Goal: Transaction & Acquisition: Purchase product/service

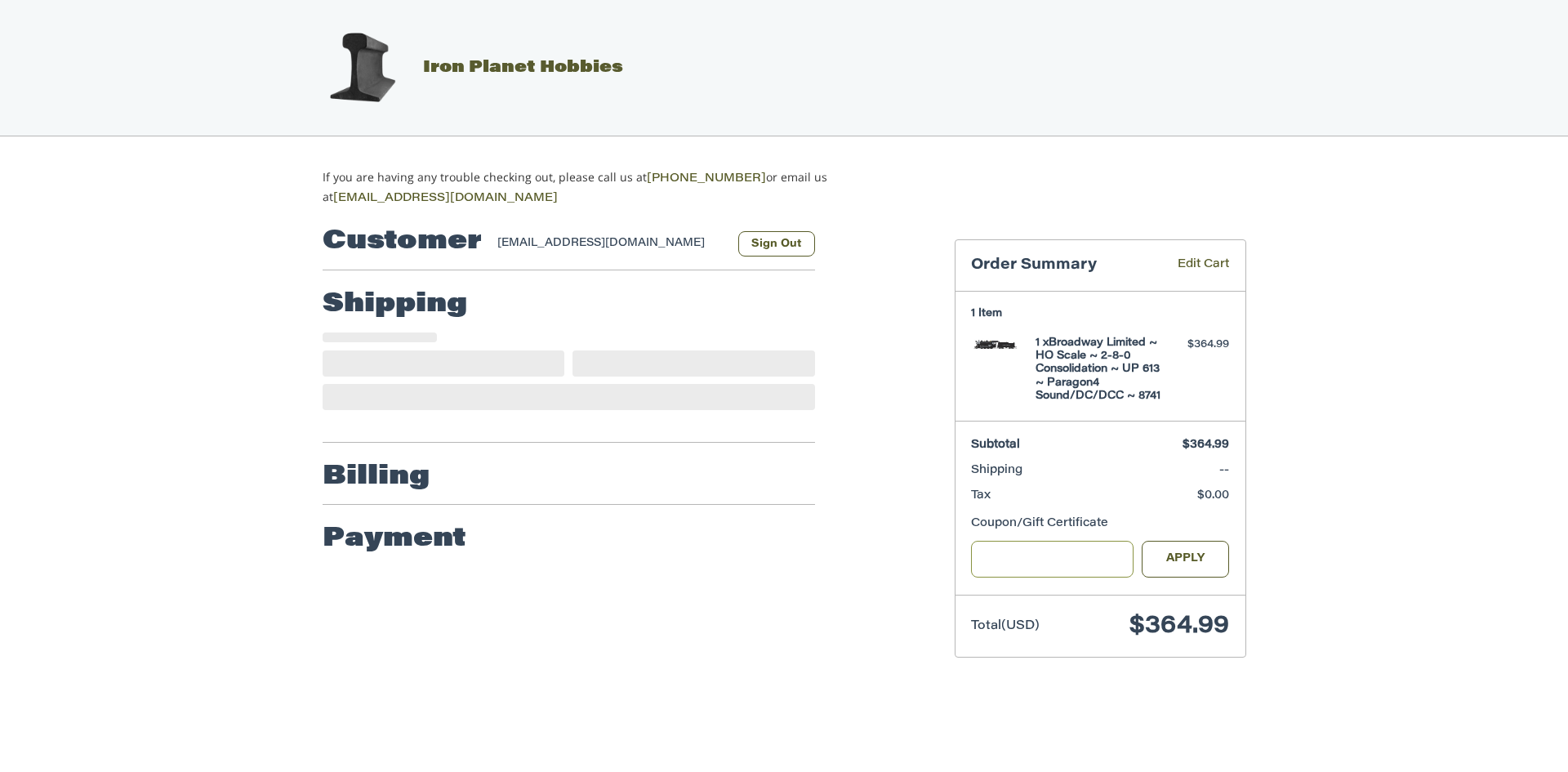
click at [991, 563] on input "Gift Certificate or Coupon Code" at bounding box center [1051, 559] width 163 height 37
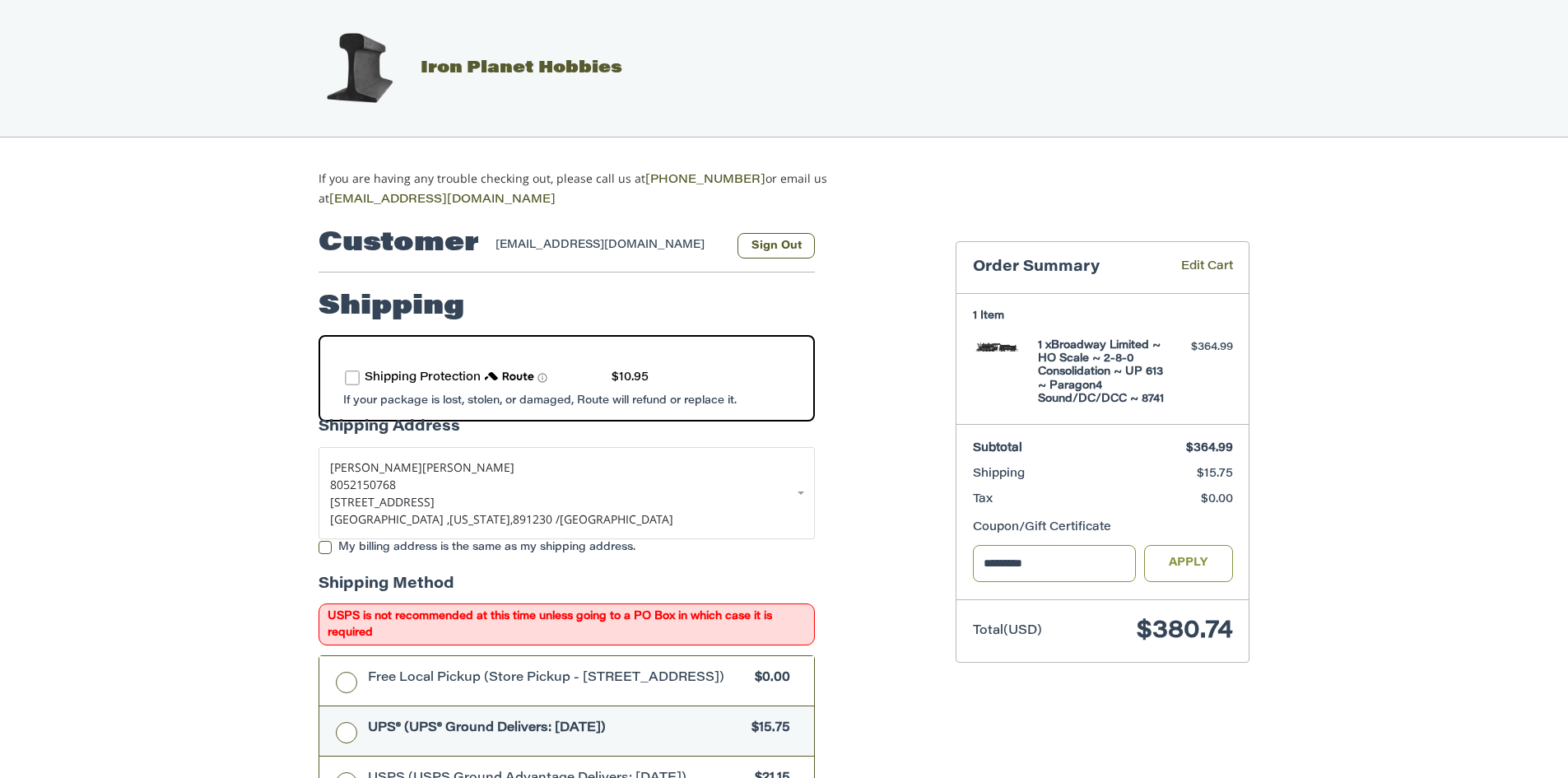
type input "*********"
click at [1213, 568] on button "Apply" at bounding box center [1189, 564] width 89 height 37
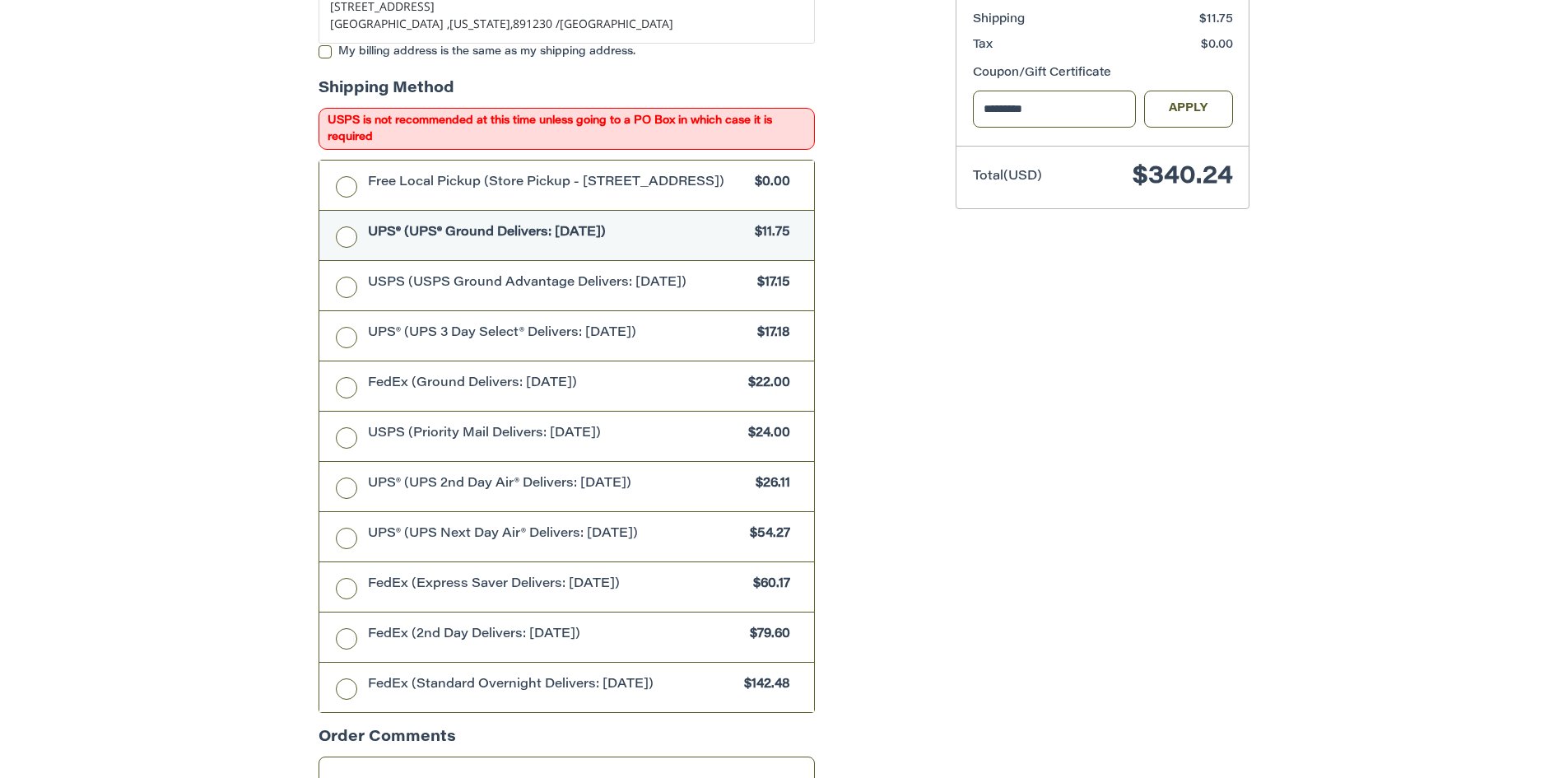
scroll to position [494, 0]
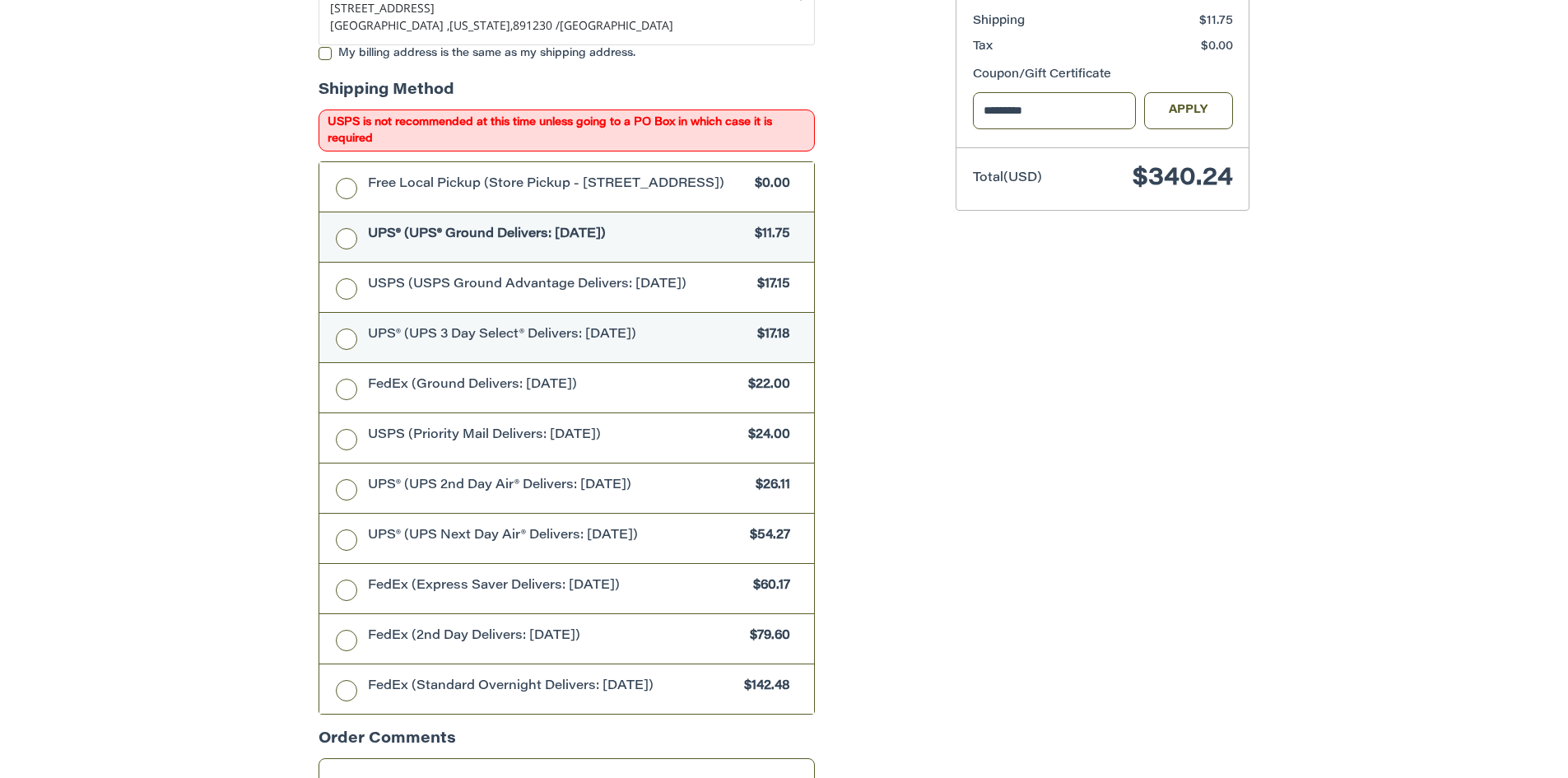
click at [344, 333] on label "UPS® (UPS 3 Day Select® Delivers: [DATE]) $17.18" at bounding box center [567, 337] width 495 height 50
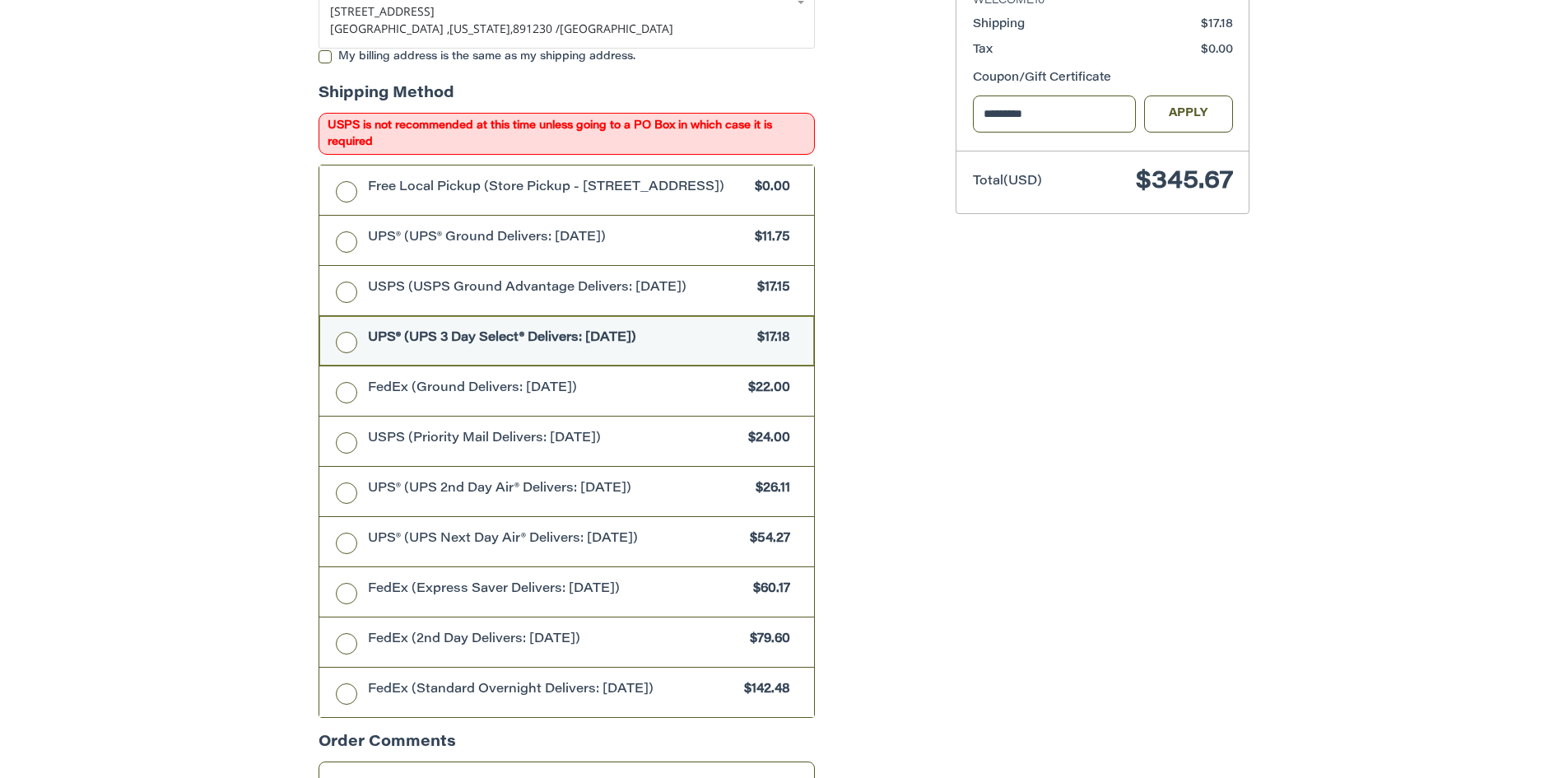
scroll to position [738, 0]
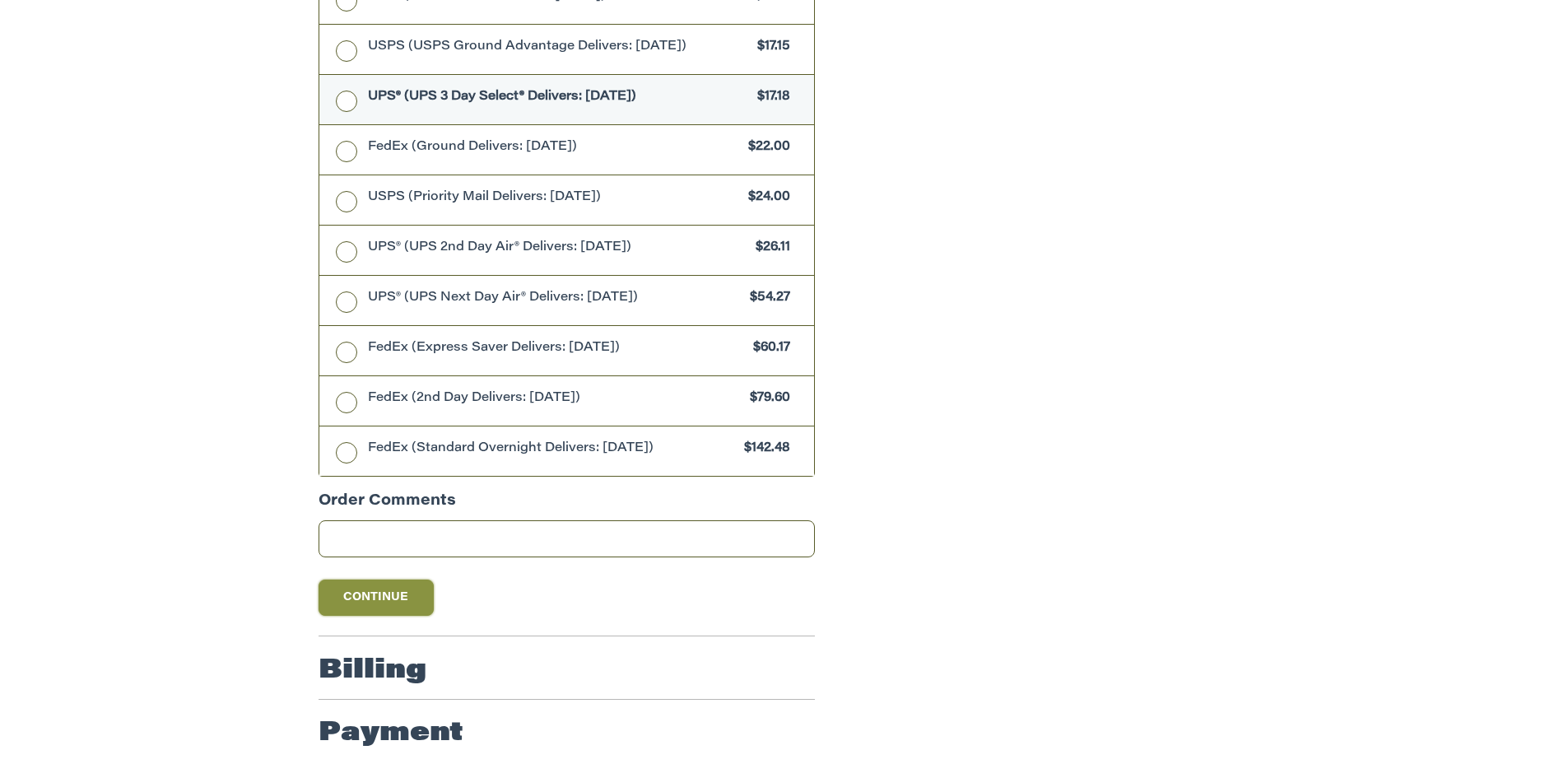
click at [378, 611] on button "Continue" at bounding box center [376, 597] width 115 height 36
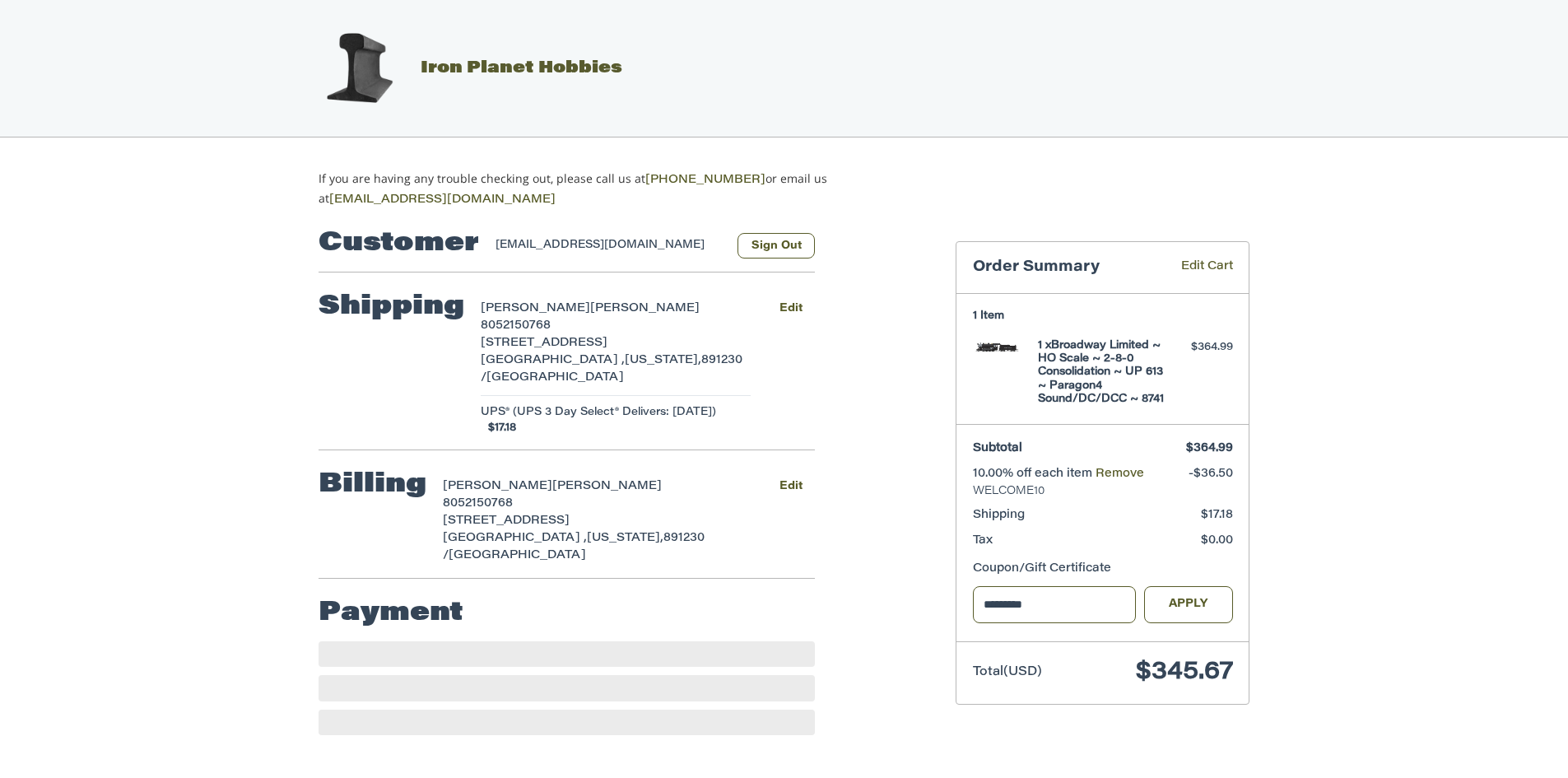
scroll to position [0, 0]
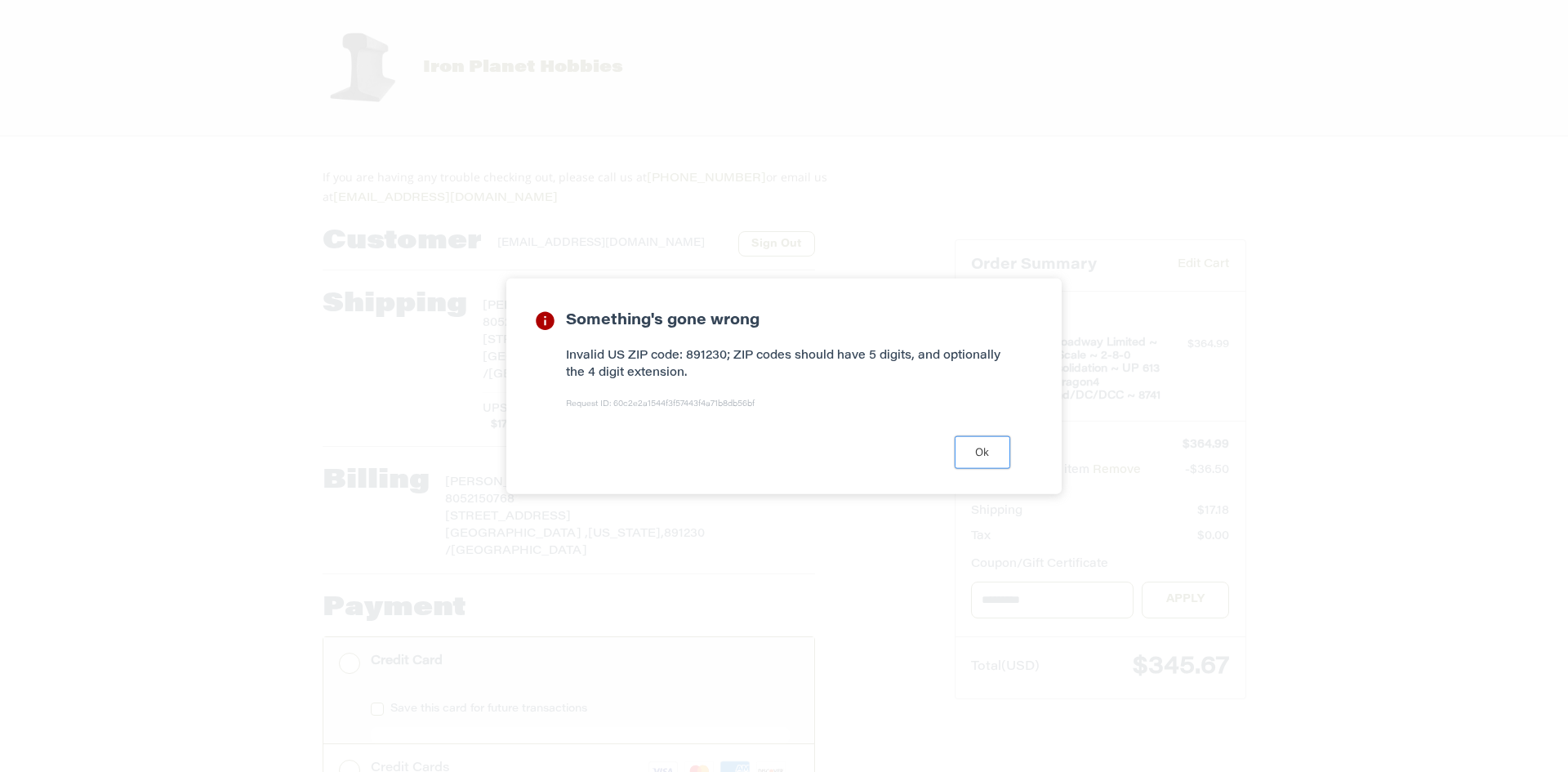
click at [979, 453] on button "Ok" at bounding box center [982, 452] width 56 height 32
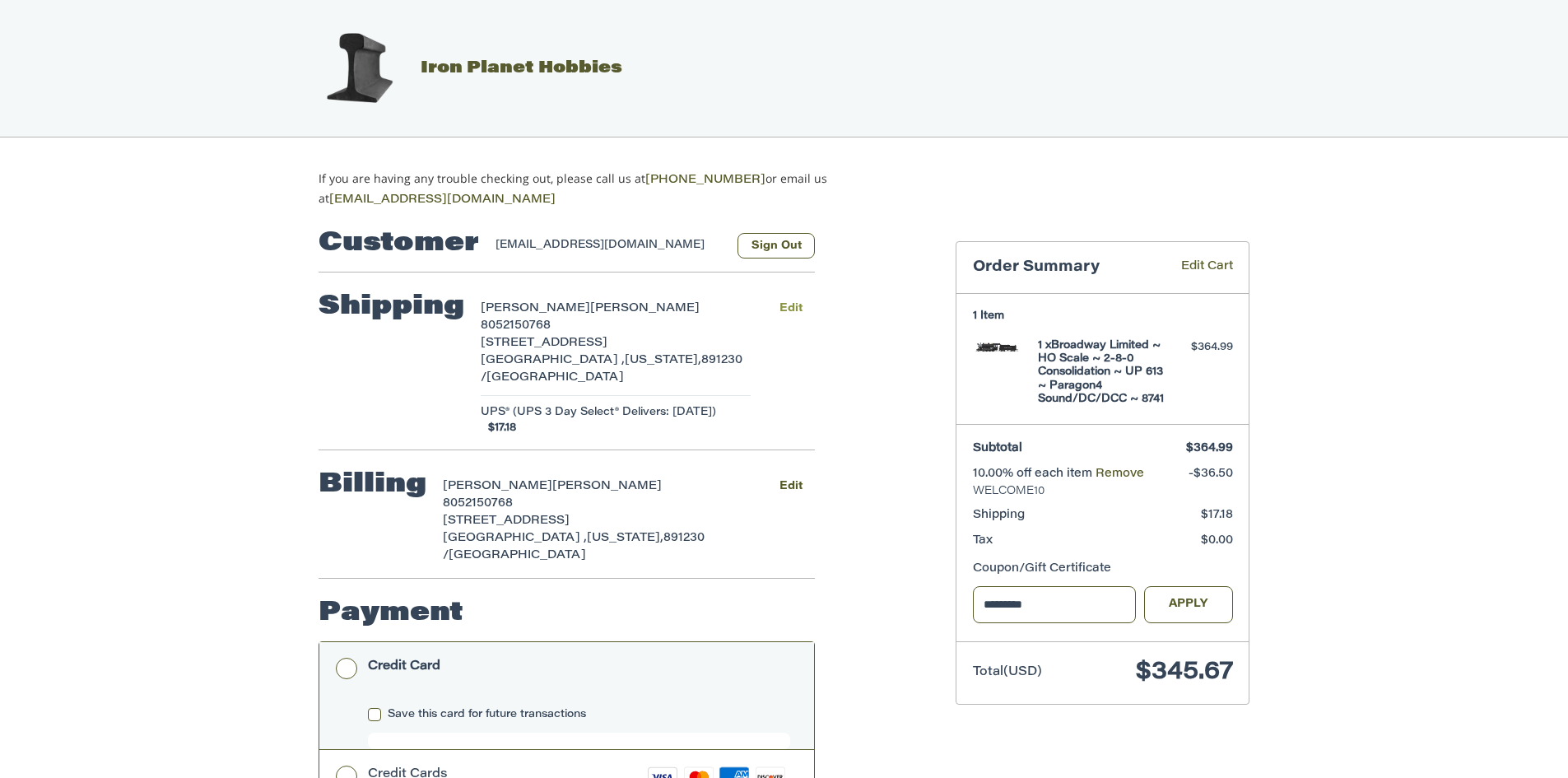
click at [797, 301] on button "Edit" at bounding box center [791, 308] width 49 height 24
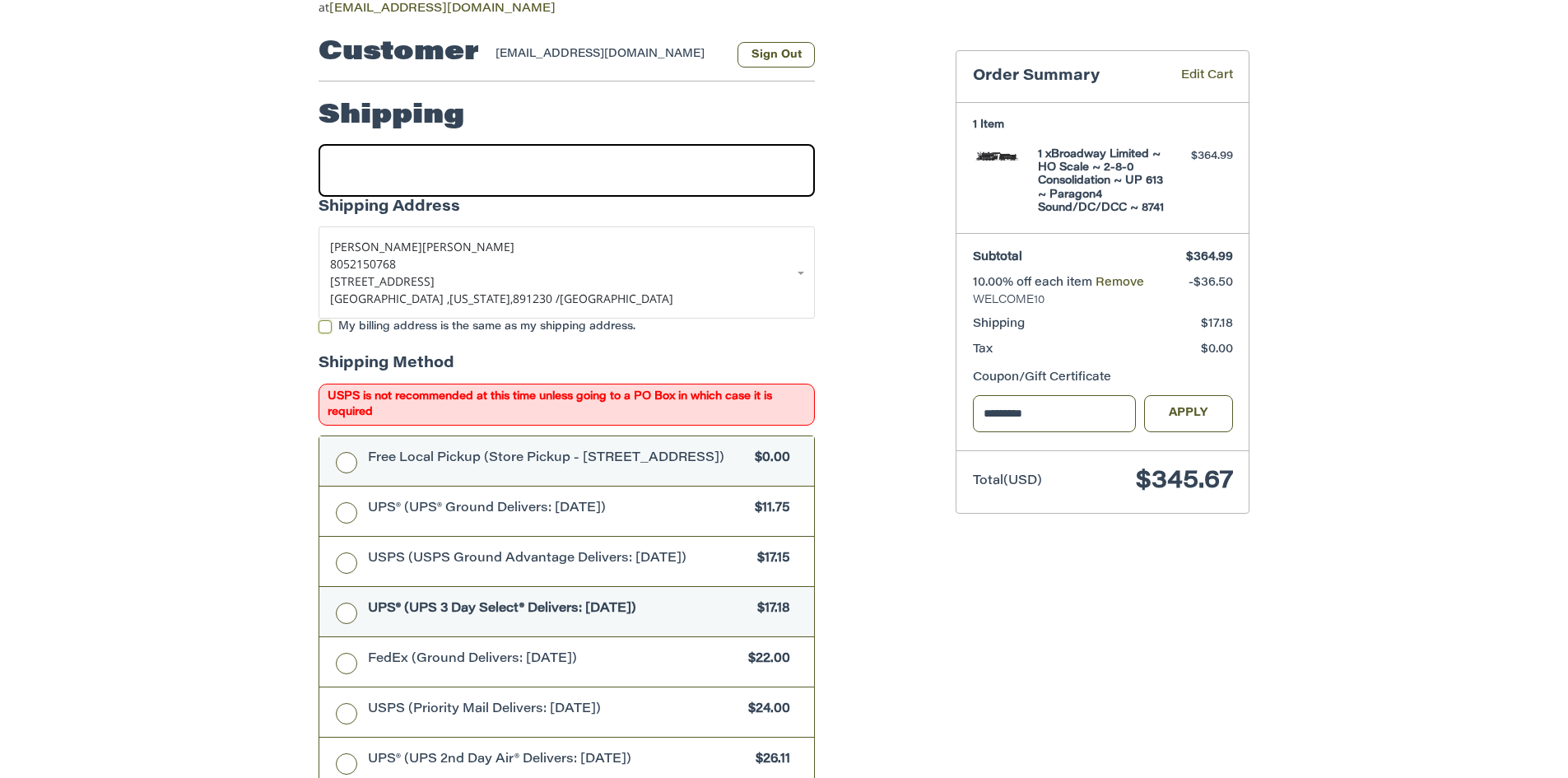
scroll to position [165, 0]
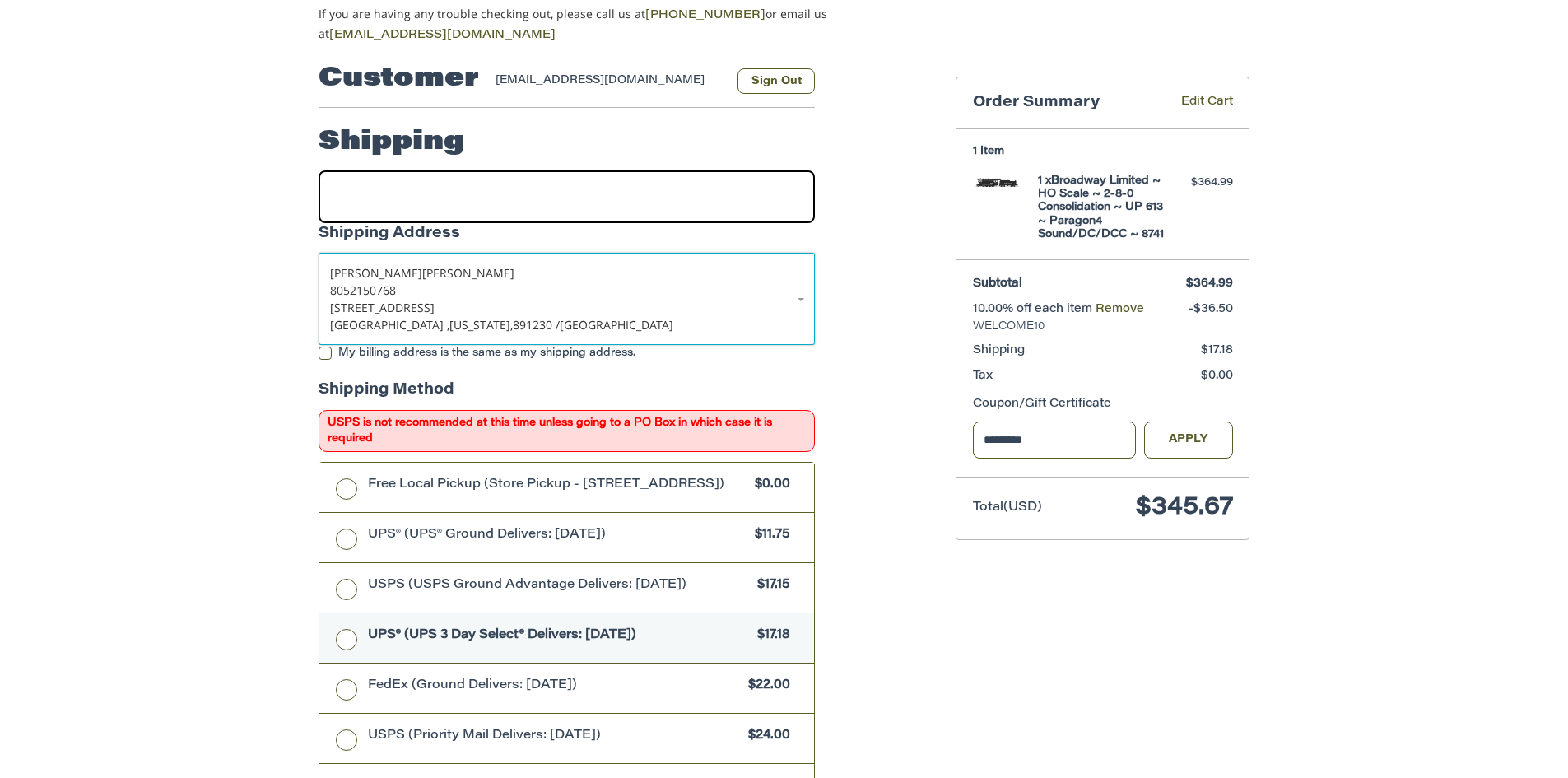
click at [392, 287] on span "8052150768" at bounding box center [363, 290] width 66 height 16
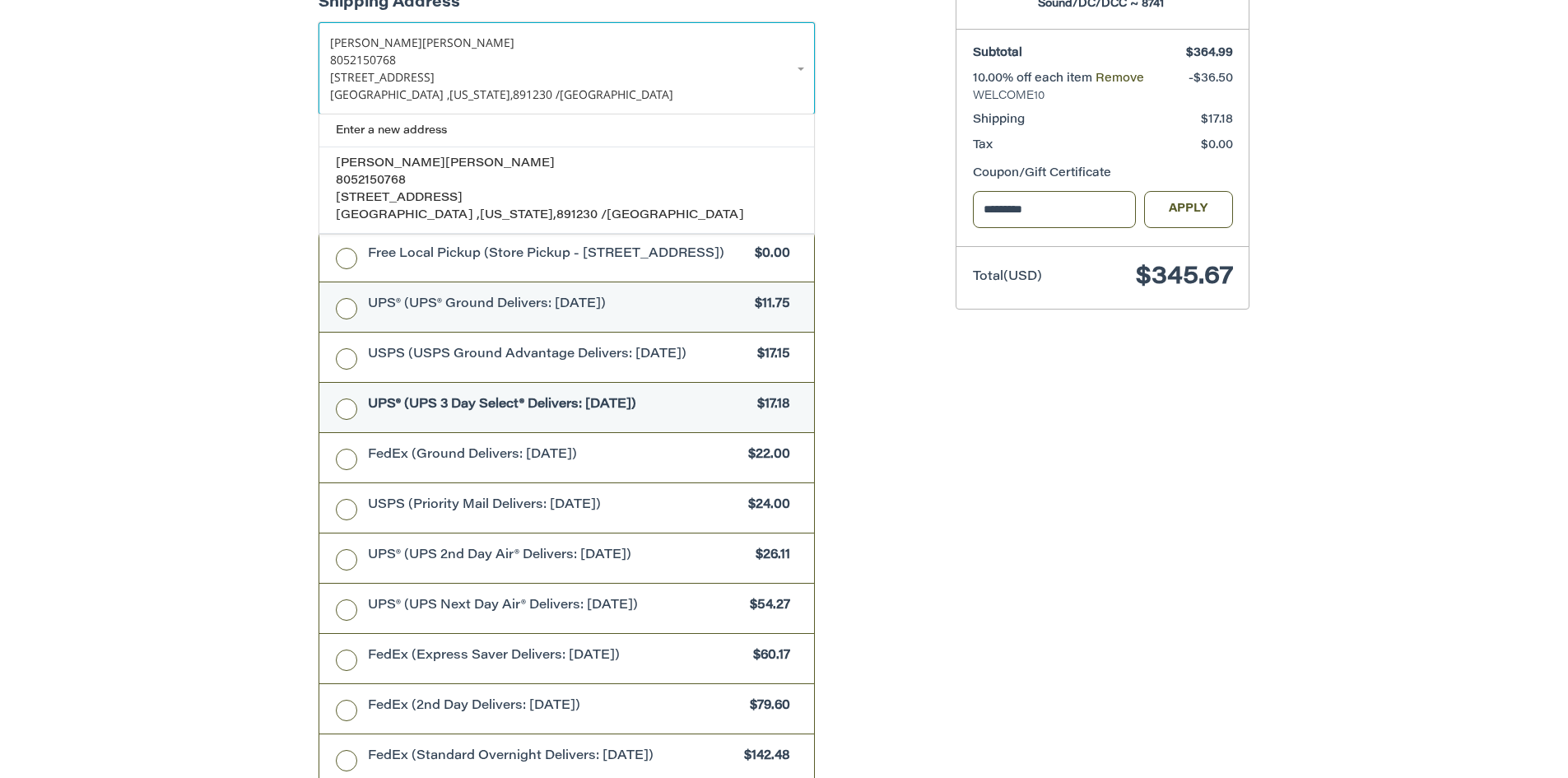
scroll to position [345, 0]
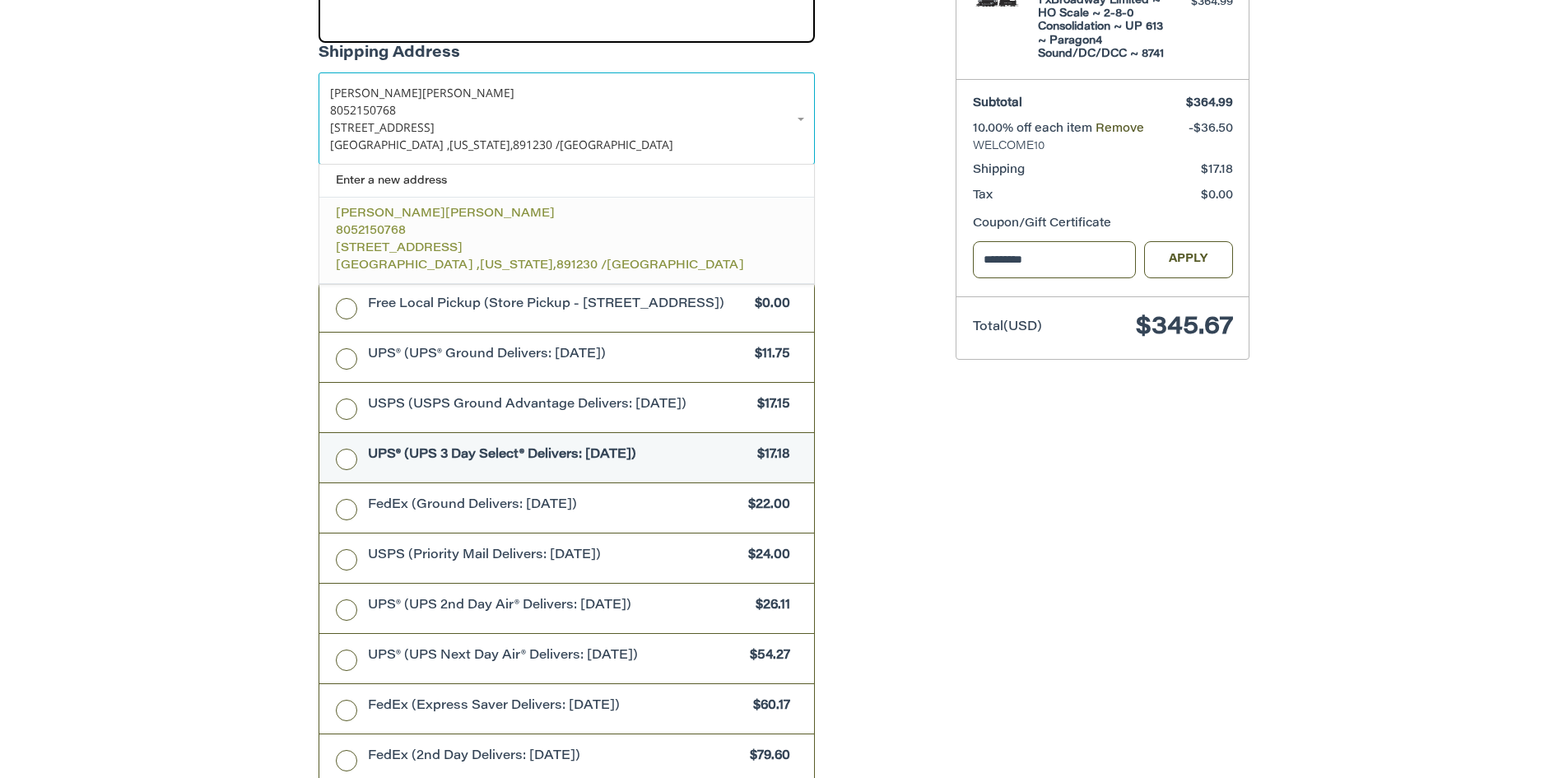
click at [366, 243] on span "[STREET_ADDRESS]" at bounding box center [399, 249] width 127 height 12
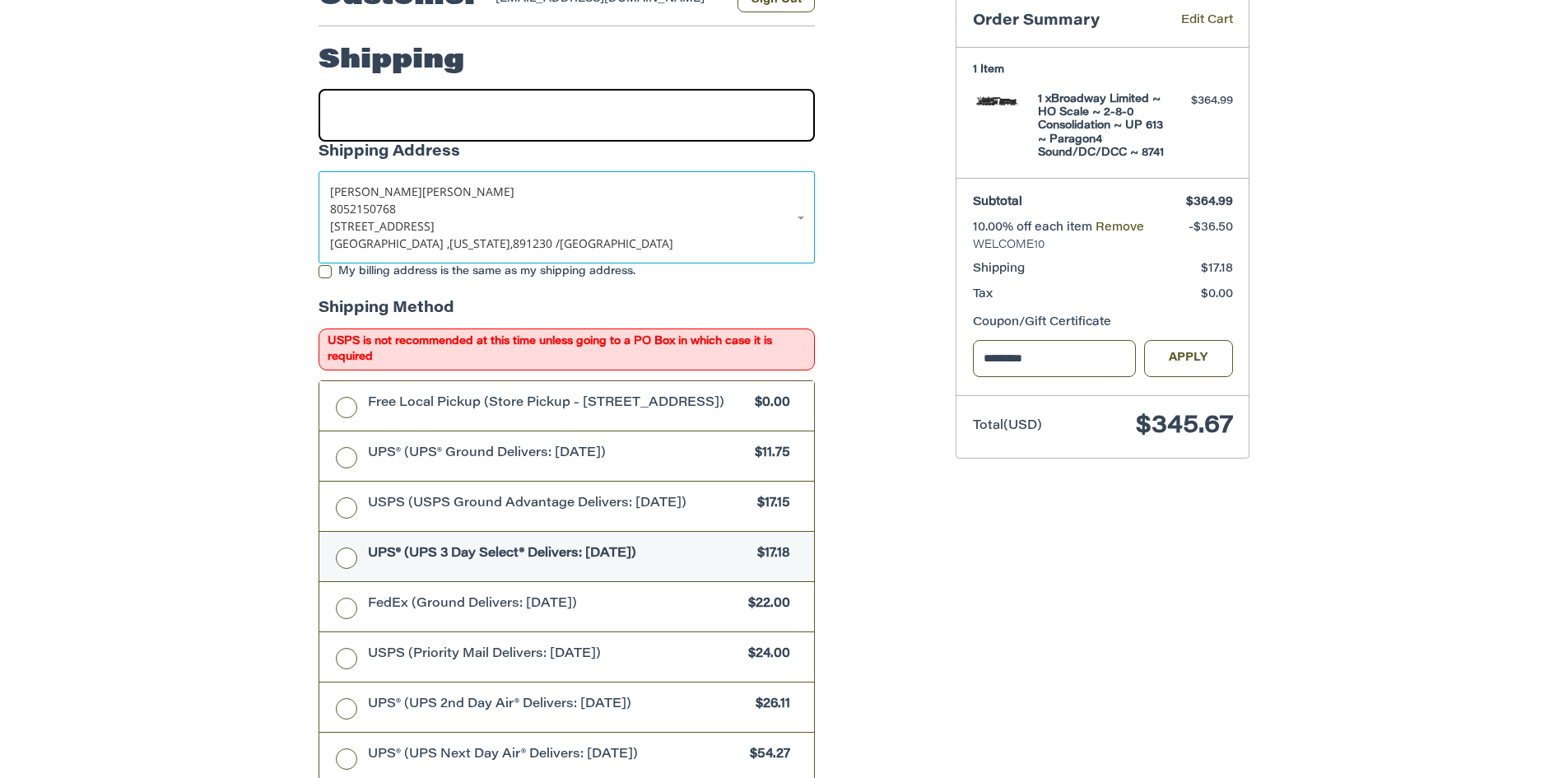
scroll to position [98, 0]
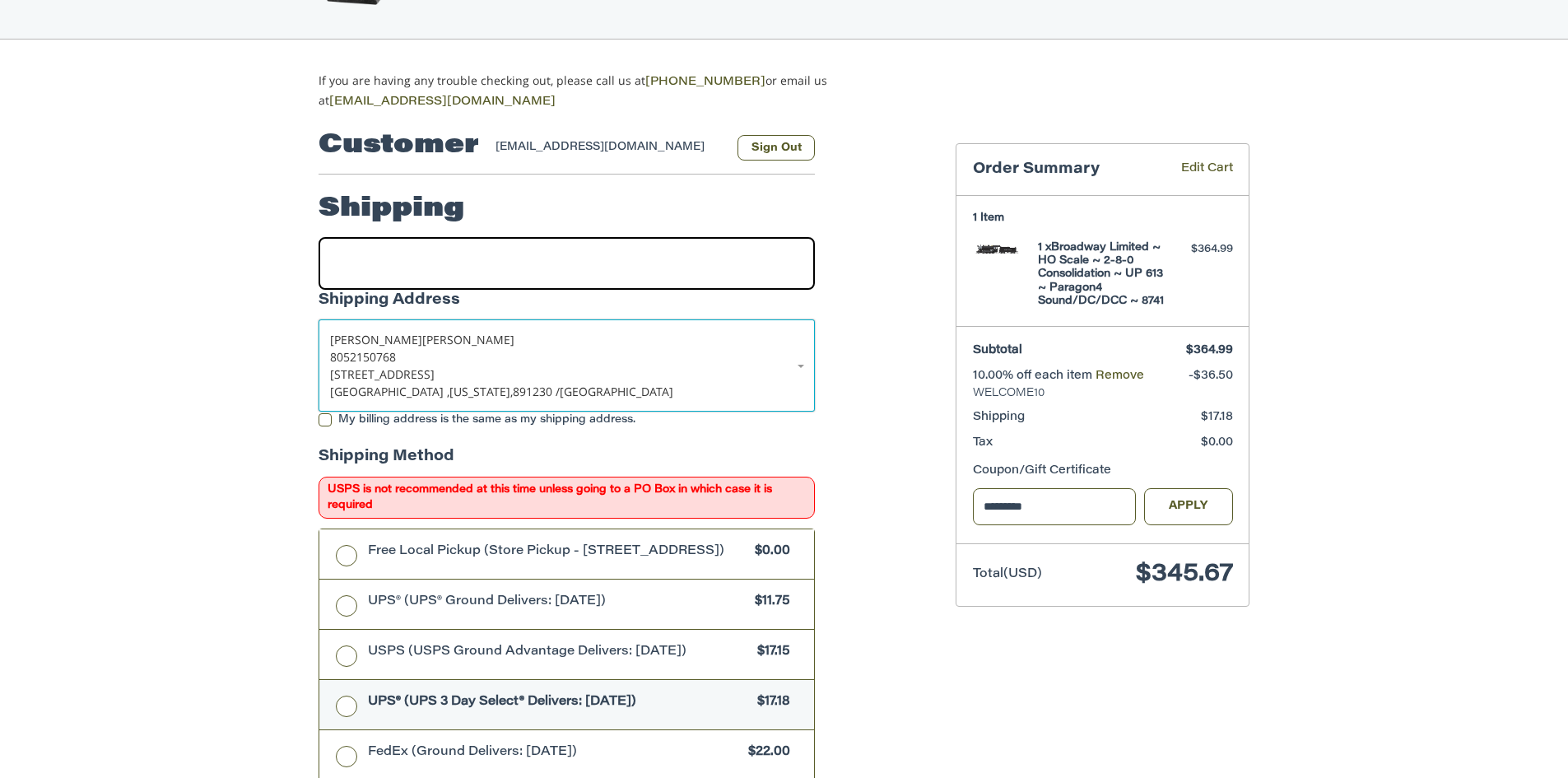
click at [381, 354] on span "8052150768" at bounding box center [363, 357] width 66 height 16
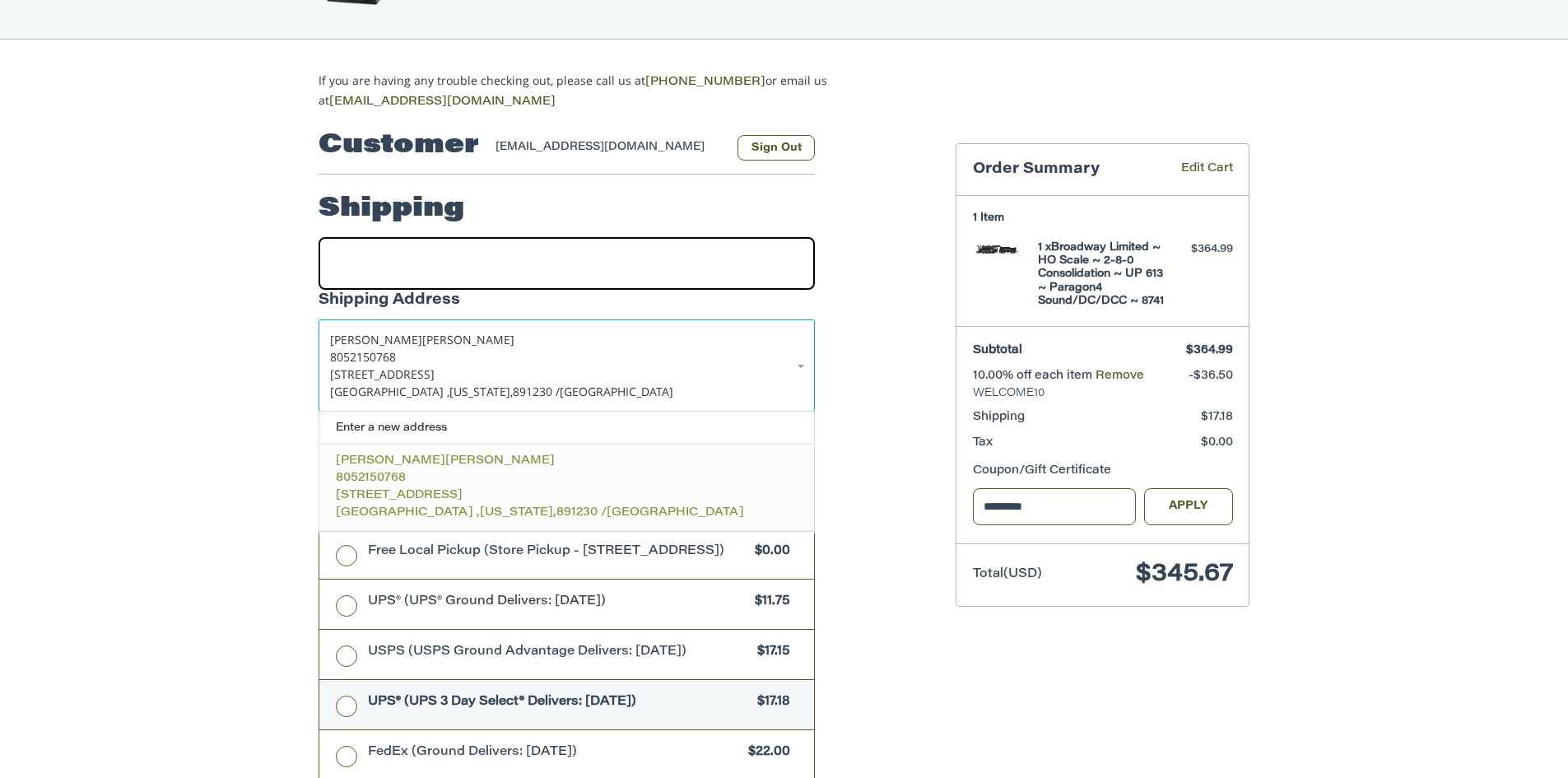
click at [556, 507] on span "891230 /" at bounding box center [581, 513] width 50 height 12
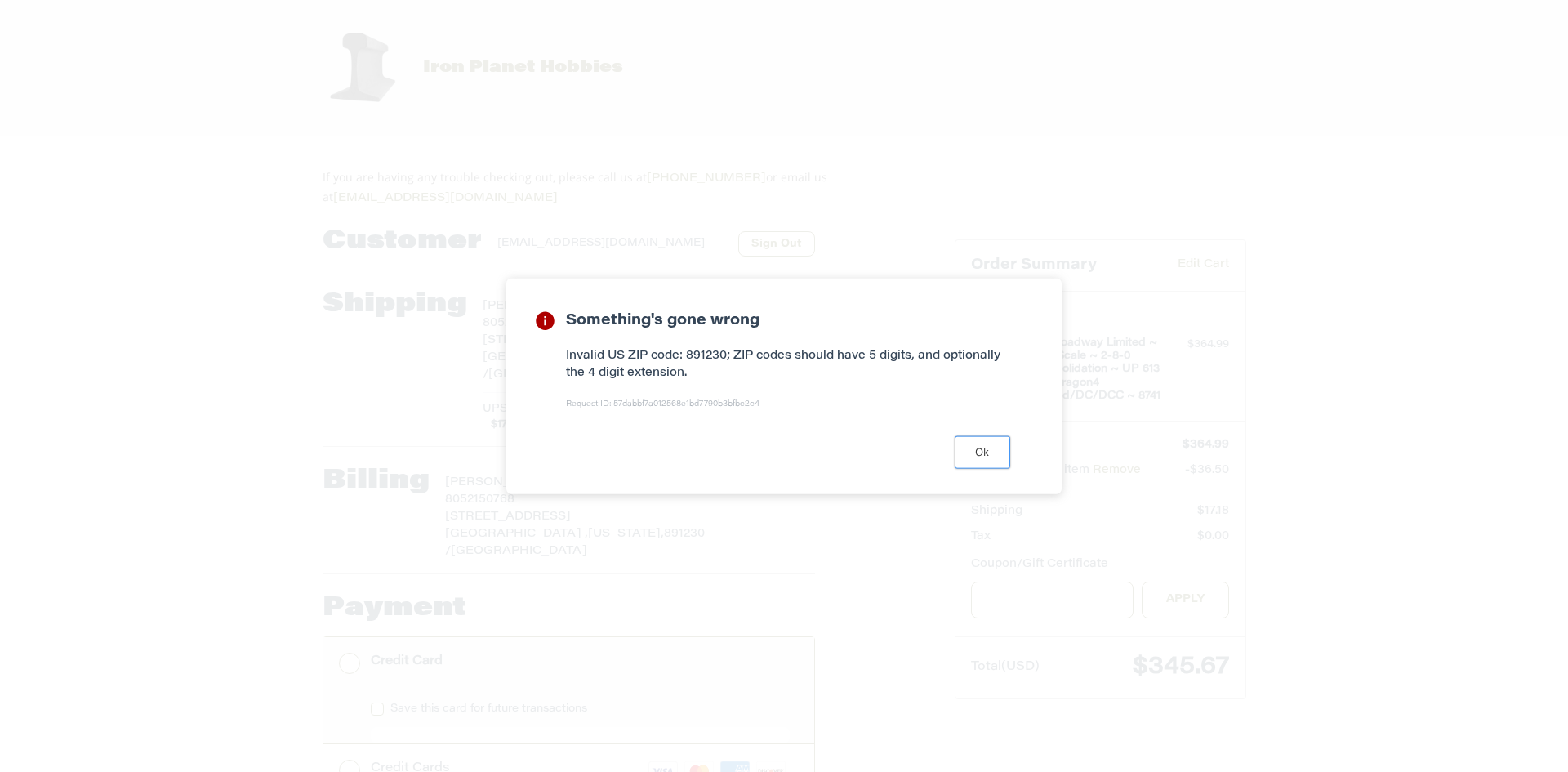
click at [979, 449] on button "Ok" at bounding box center [982, 452] width 56 height 32
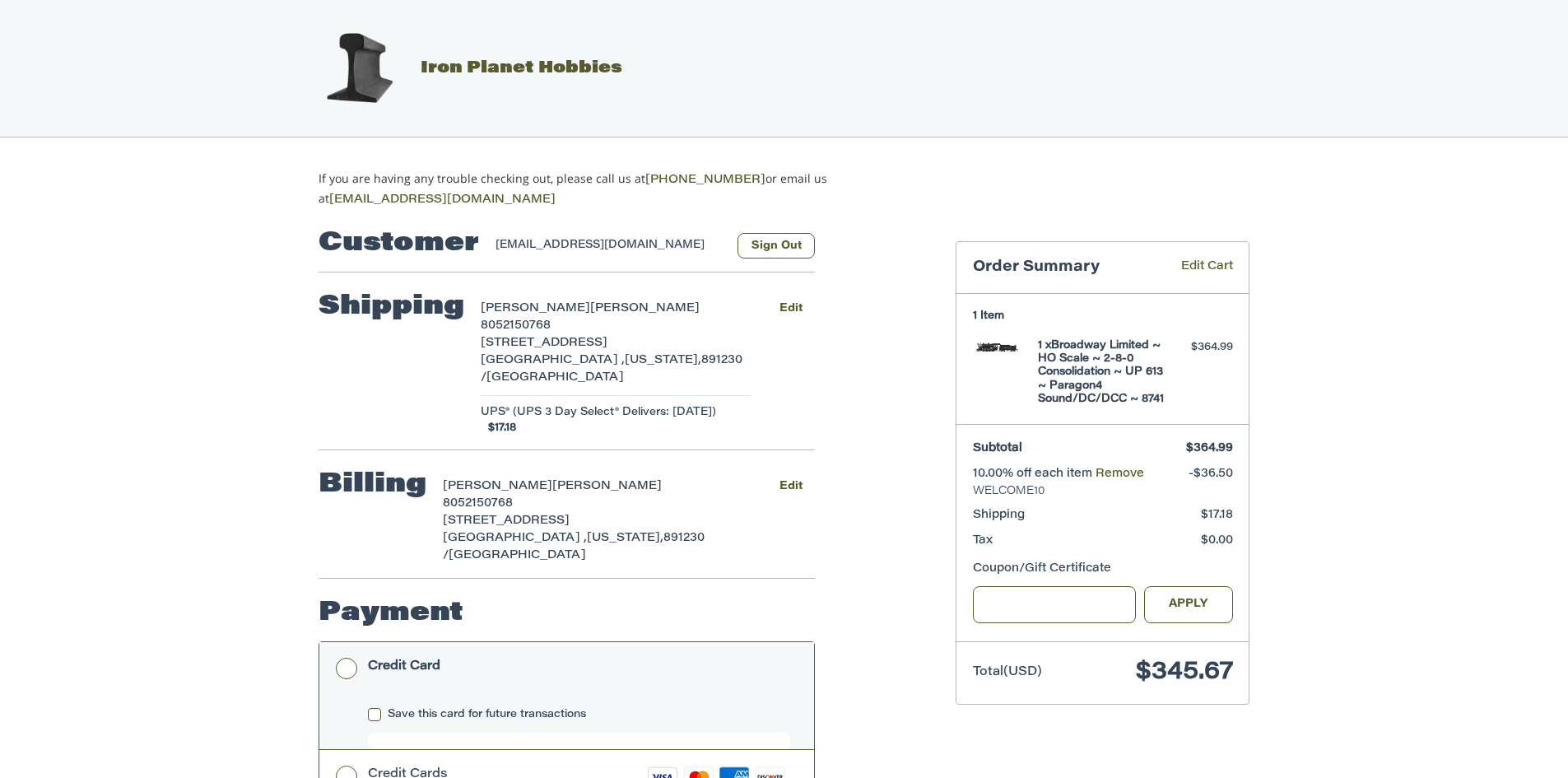
click at [625, 355] on span "[US_STATE]," at bounding box center [663, 361] width 77 height 12
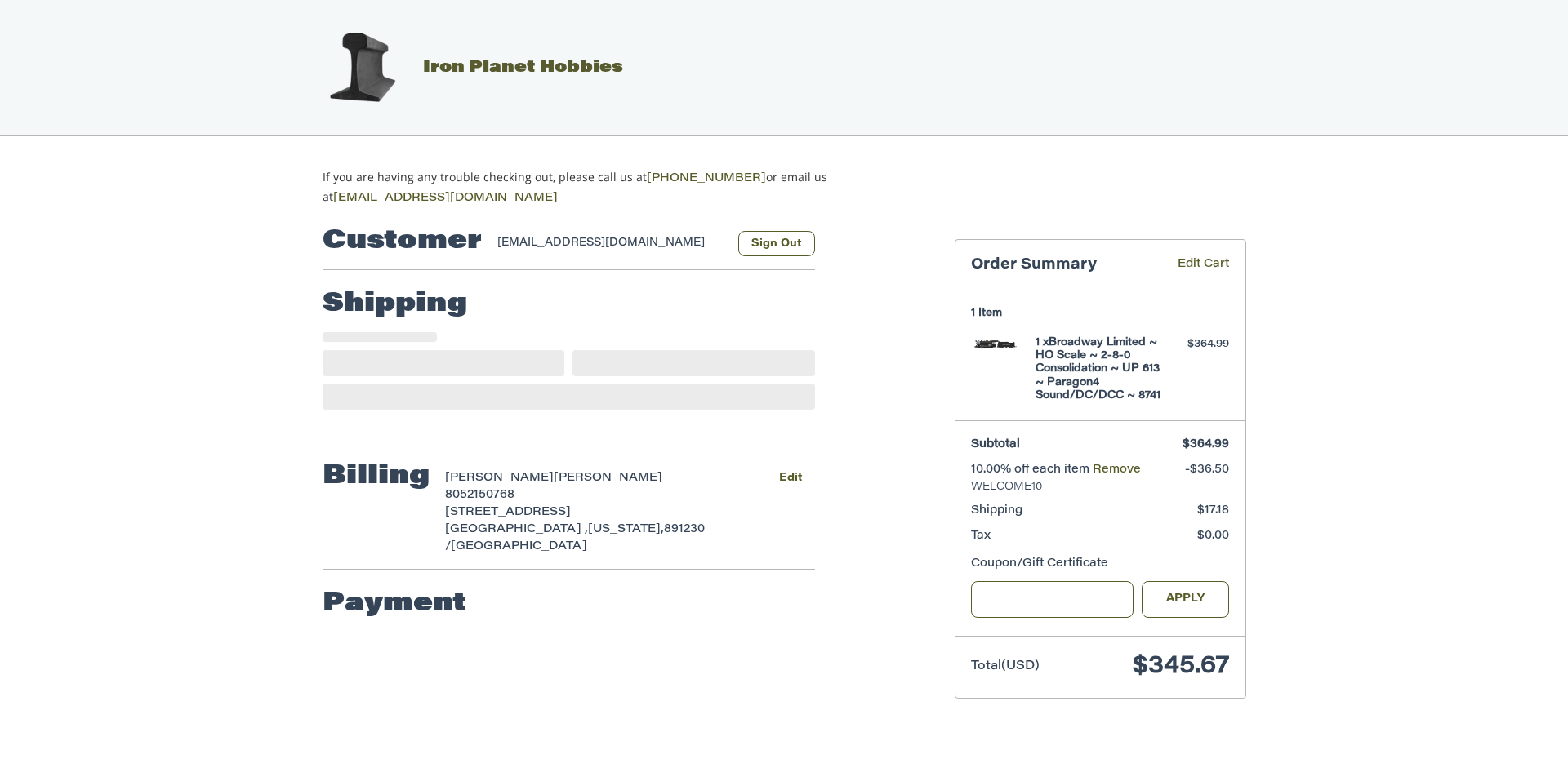
select select "**"
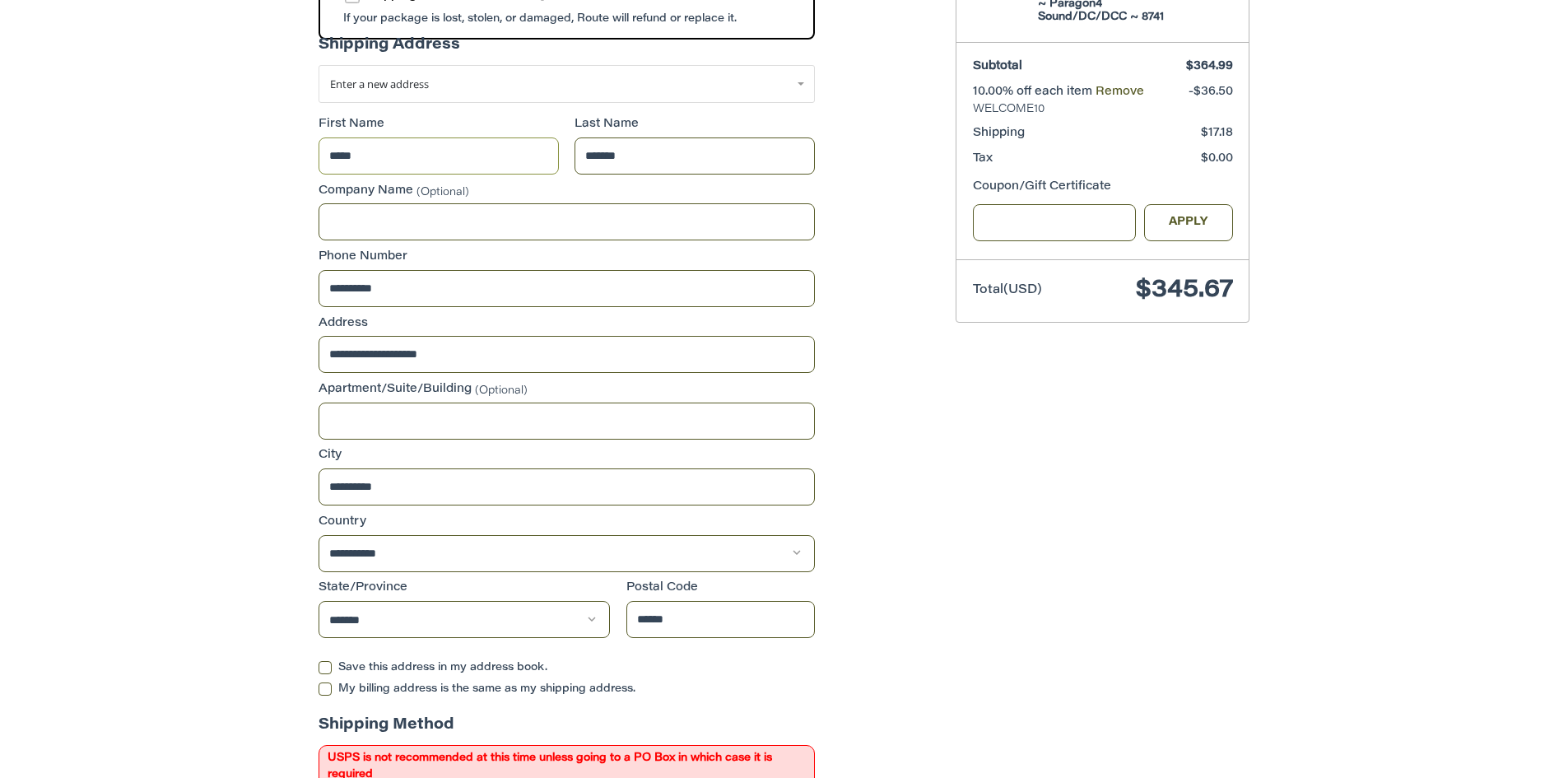
scroll to position [411, 0]
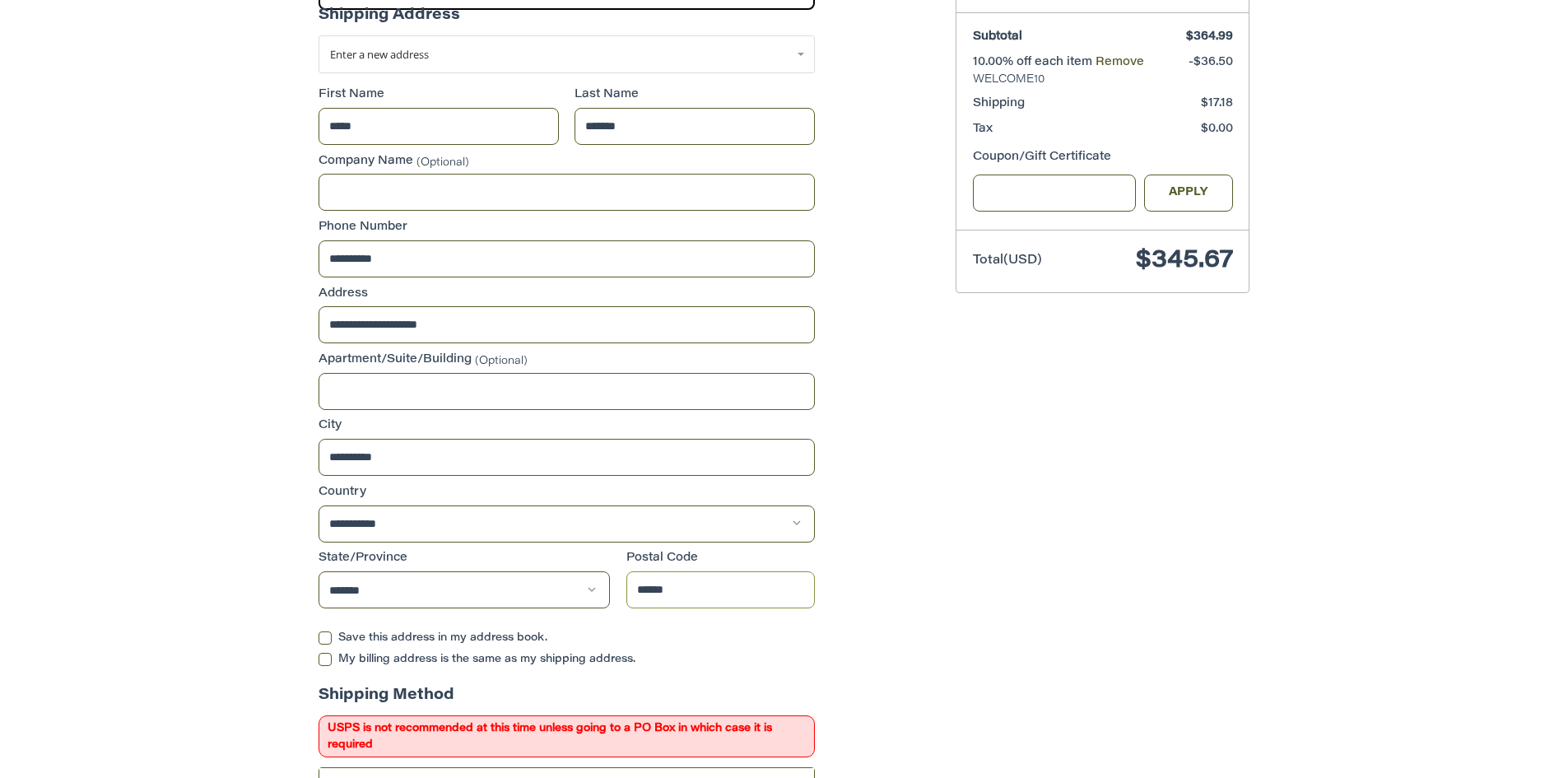
click at [709, 591] on input "******" at bounding box center [721, 590] width 189 height 37
type input "*****"
click at [879, 557] on div "Customer [EMAIL_ADDRESS][DOMAIN_NAME] Sign Out Shipping Shipping Protection $10…" at bounding box center [624, 733] width 637 height 1873
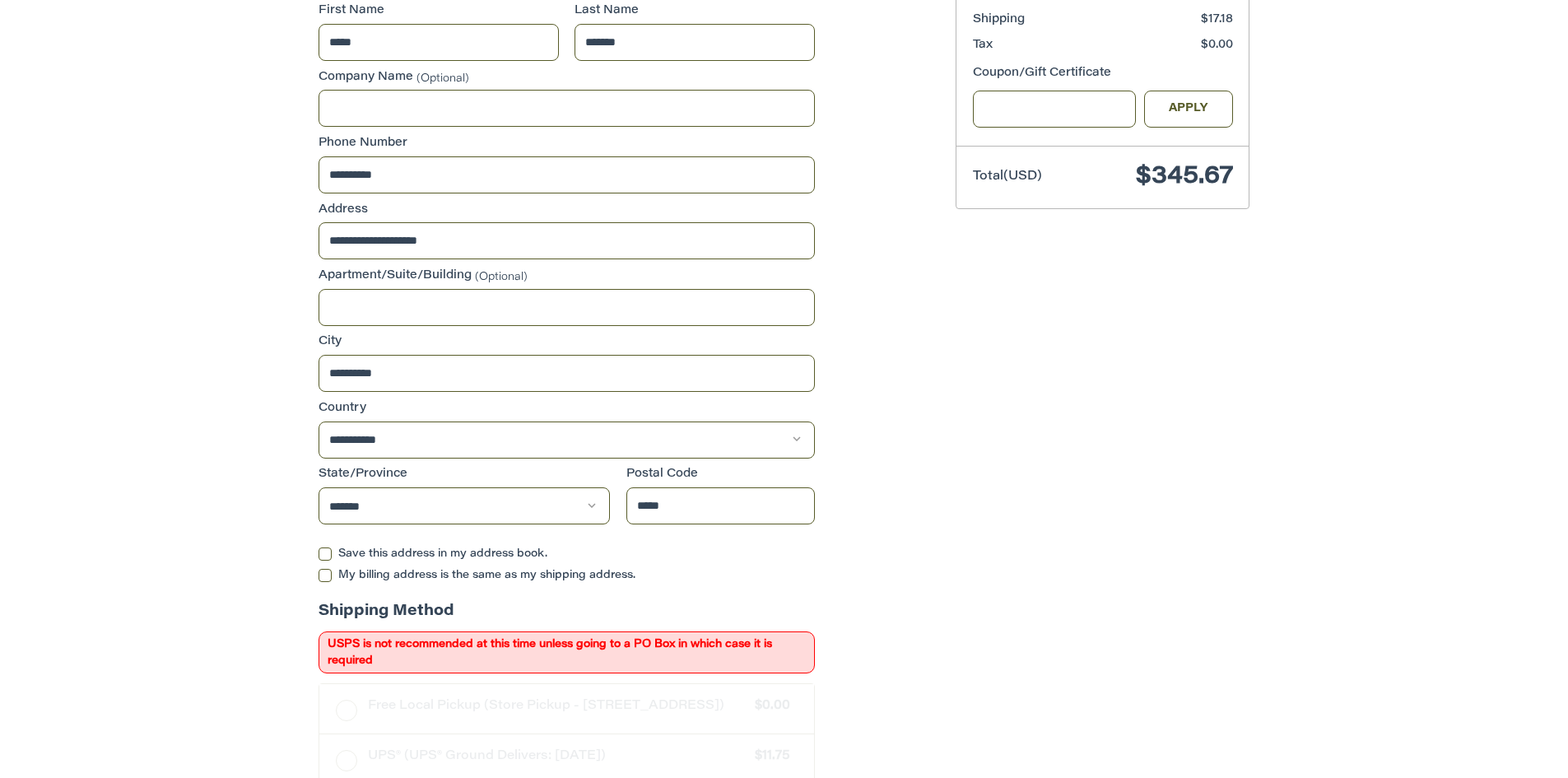
scroll to position [576, 0]
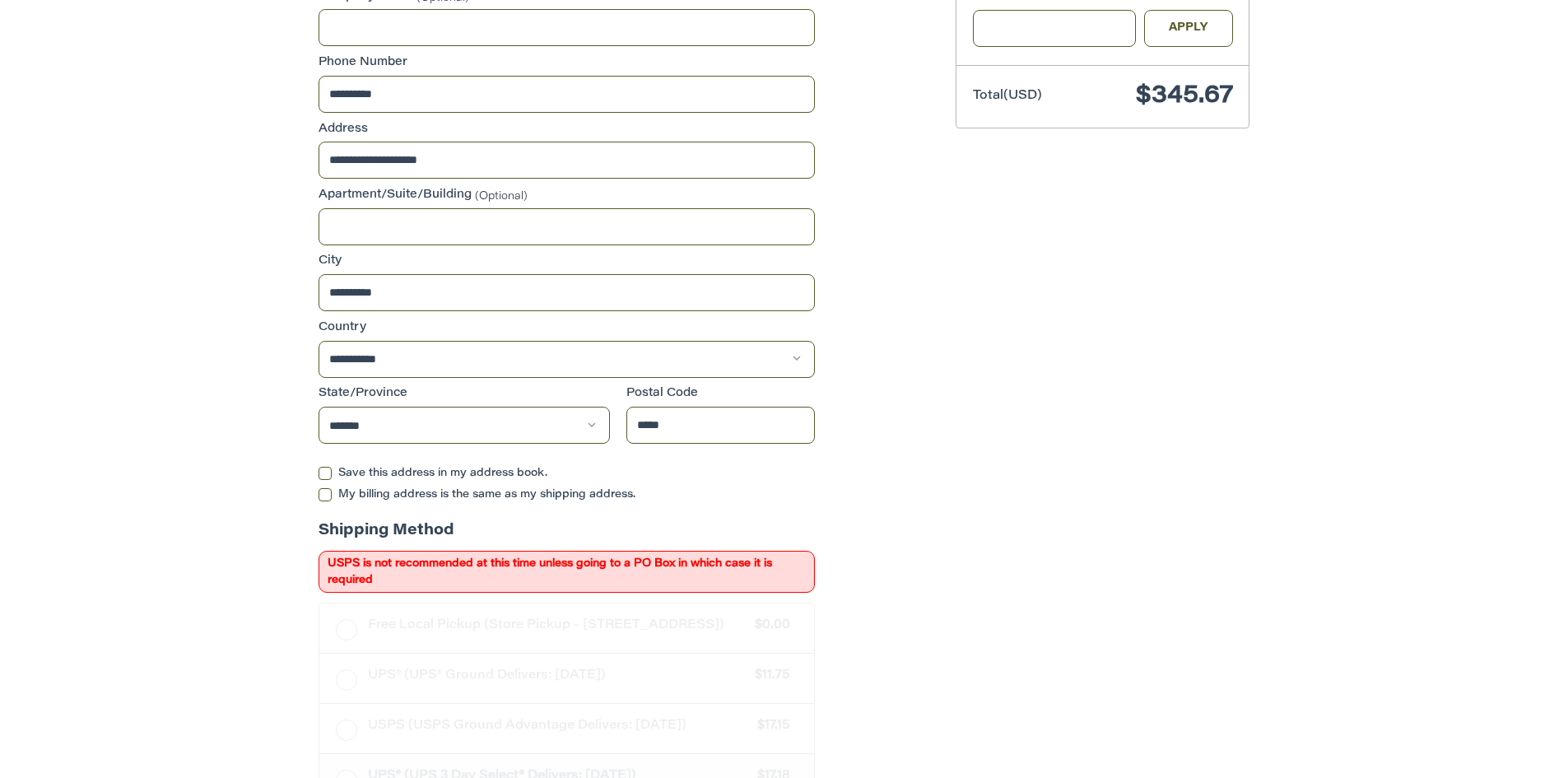
click at [326, 468] on label "Save this address in my address book." at bounding box center [567, 474] width 496 height 13
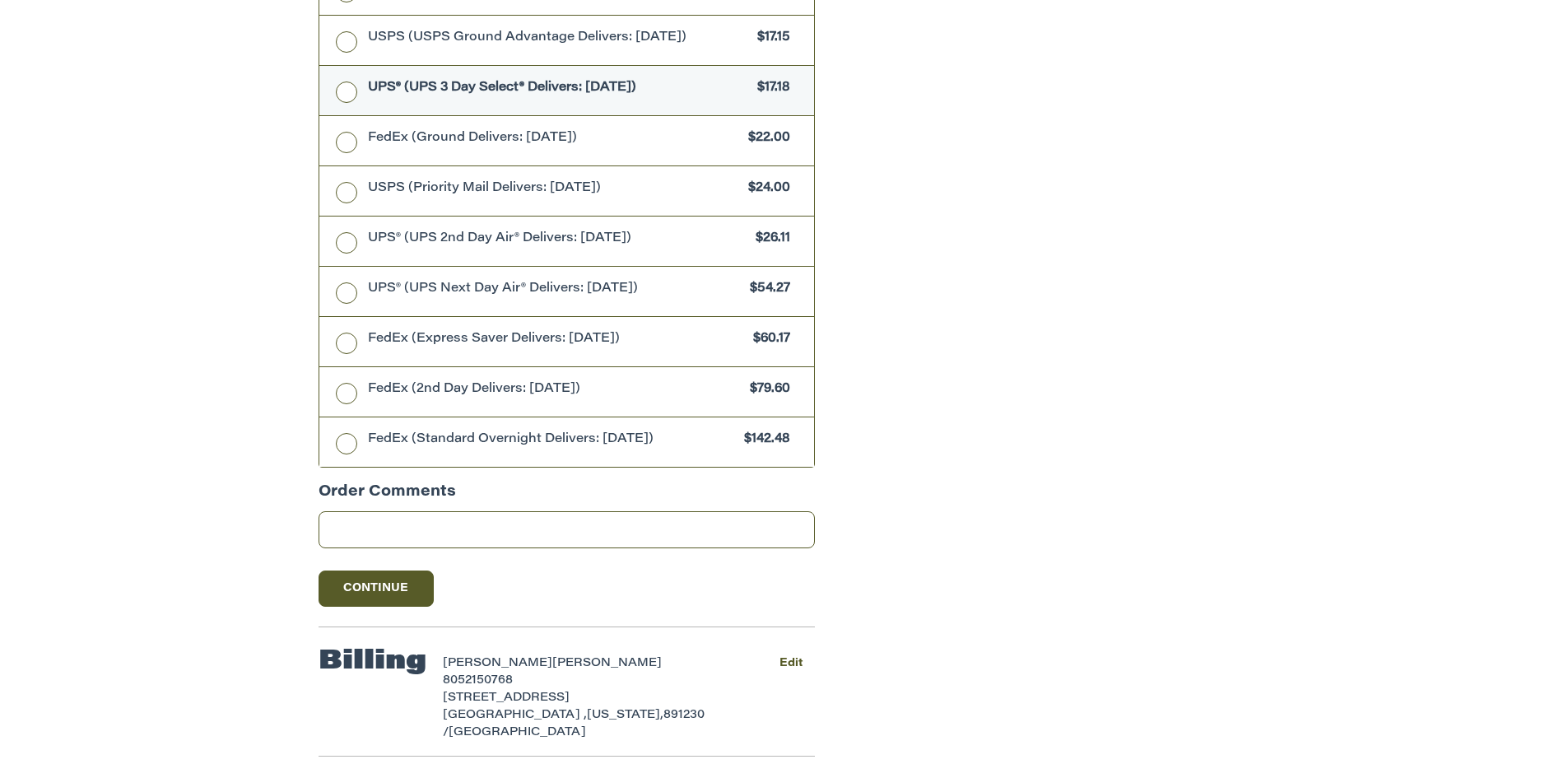
scroll to position [786, 0]
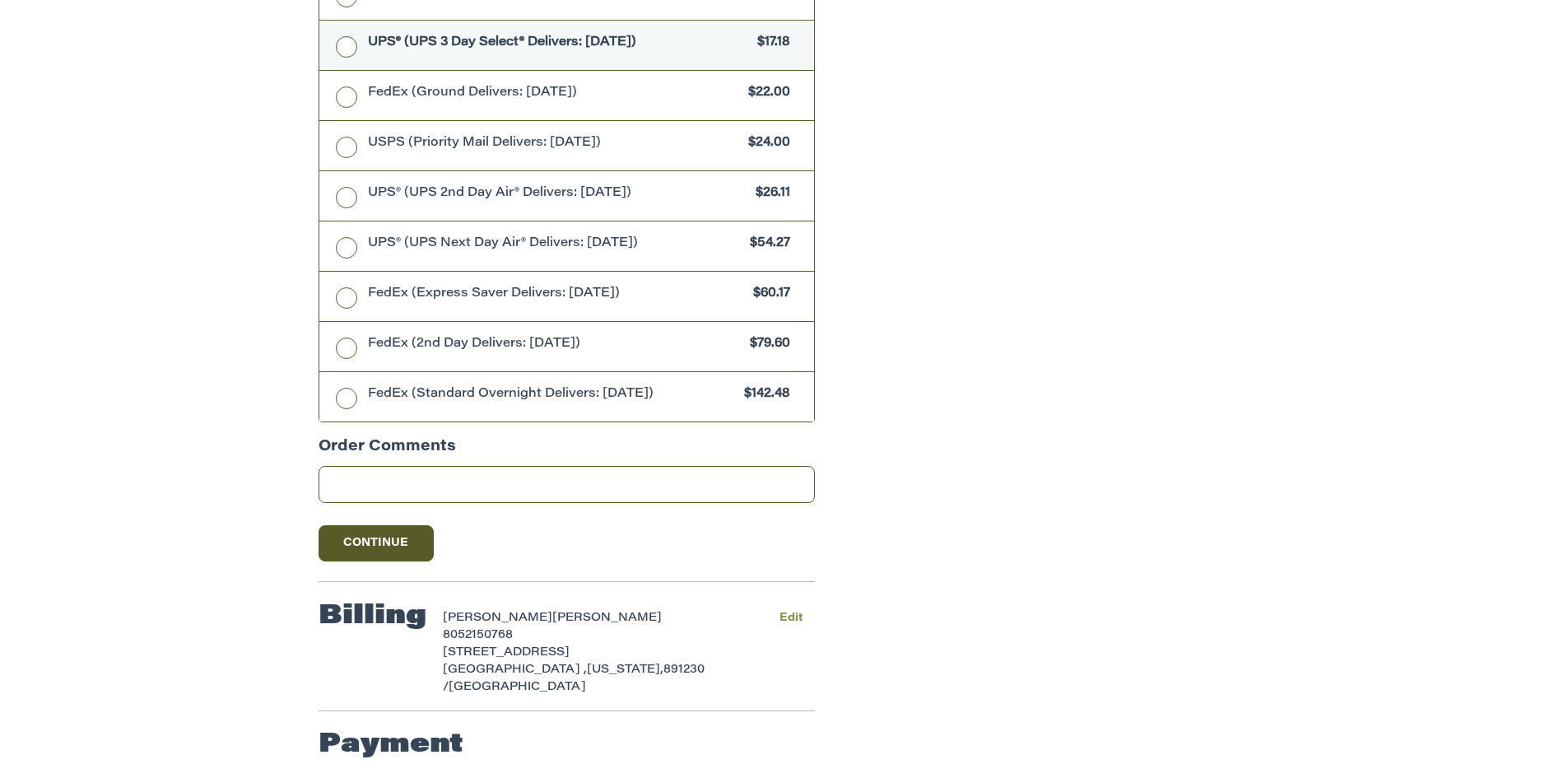
click at [784, 624] on button "Edit" at bounding box center [791, 617] width 49 height 24
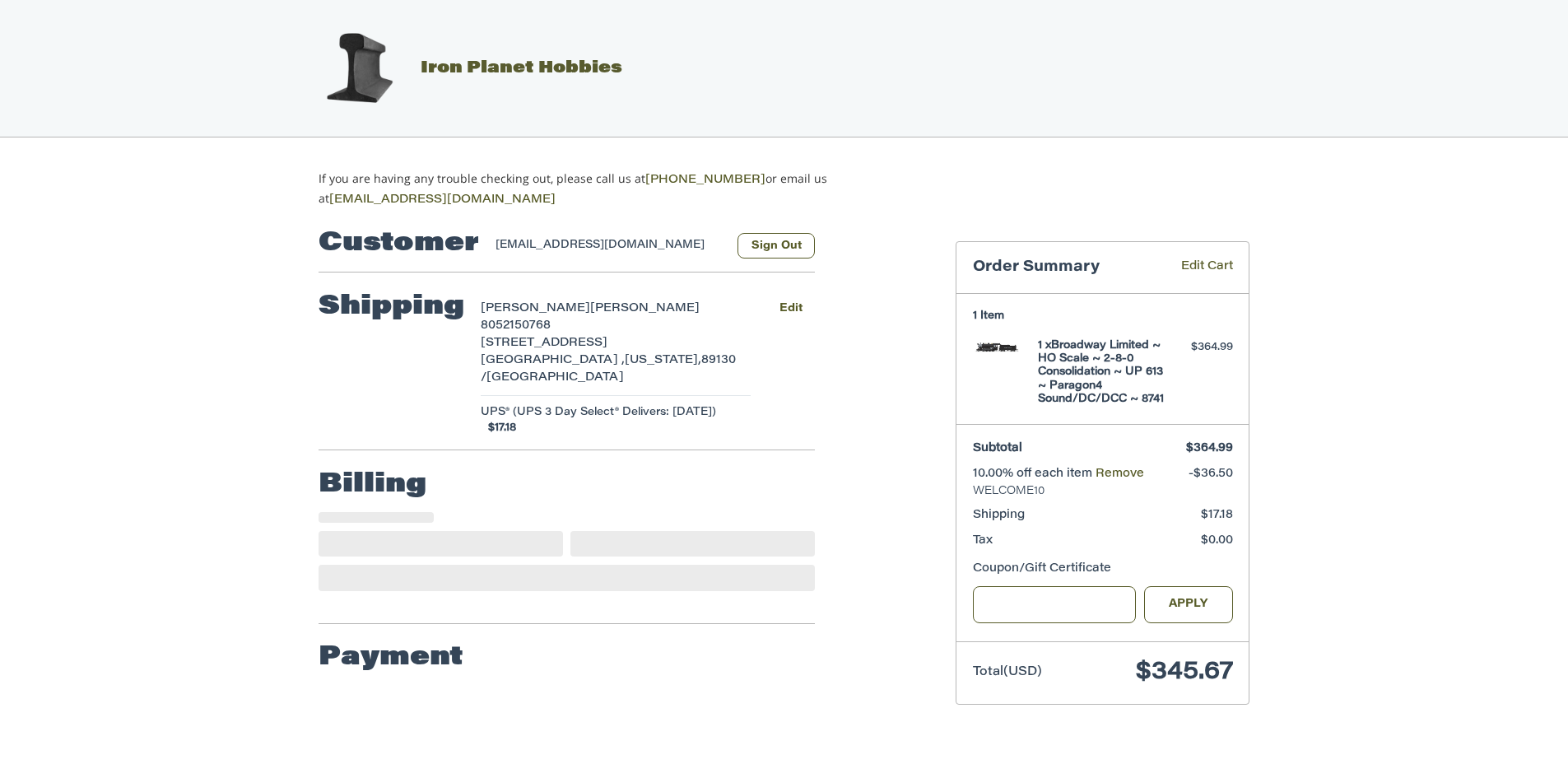
scroll to position [0, 0]
select select "**"
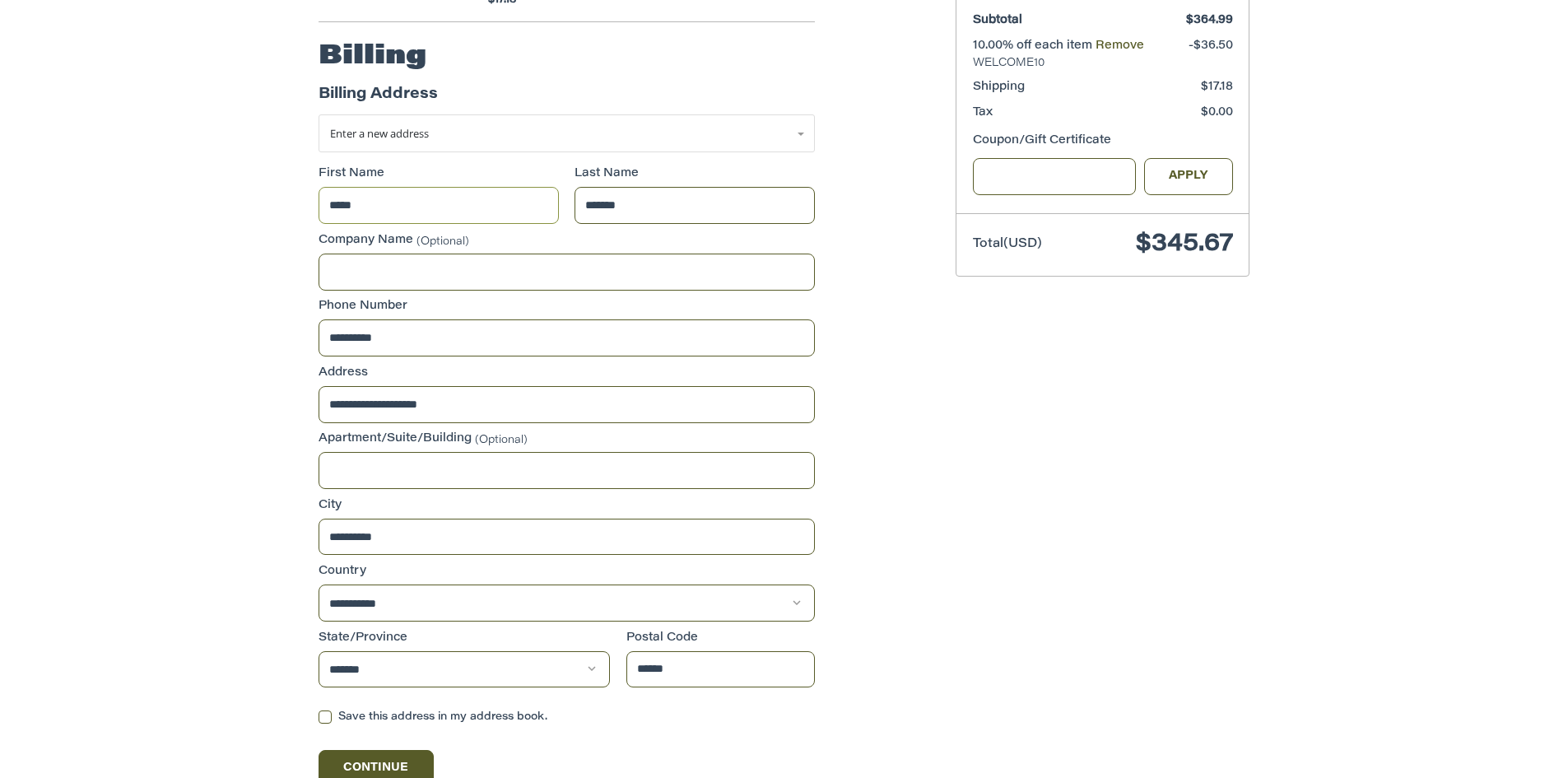
scroll to position [429, 0]
click at [687, 650] on input "******" at bounding box center [721, 669] width 189 height 37
type input "*****"
click at [326, 710] on label "Save this address in my address book." at bounding box center [567, 717] width 496 height 13
click at [347, 749] on button "Continue" at bounding box center [376, 766] width 115 height 36
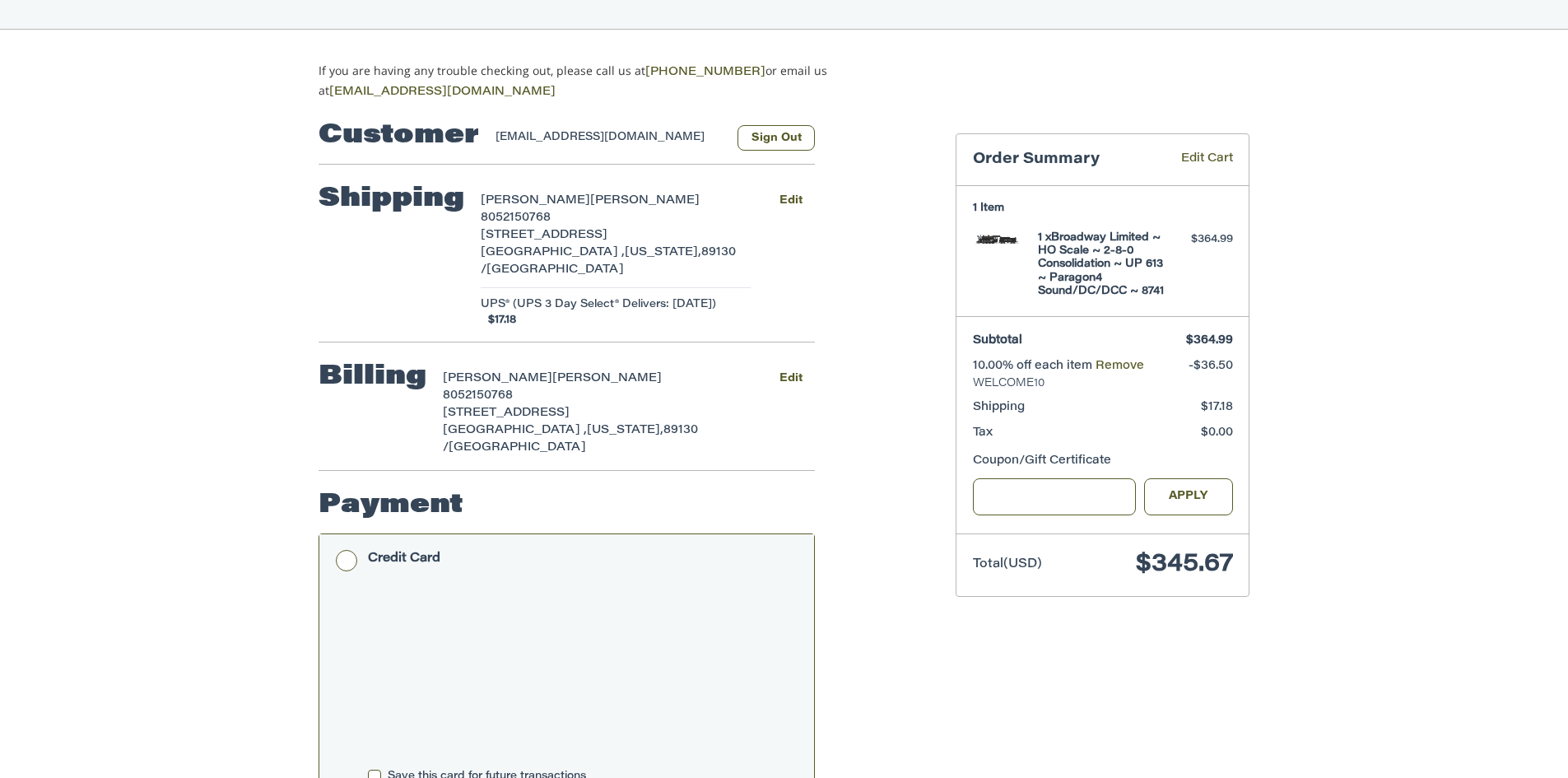
scroll to position [247, 0]
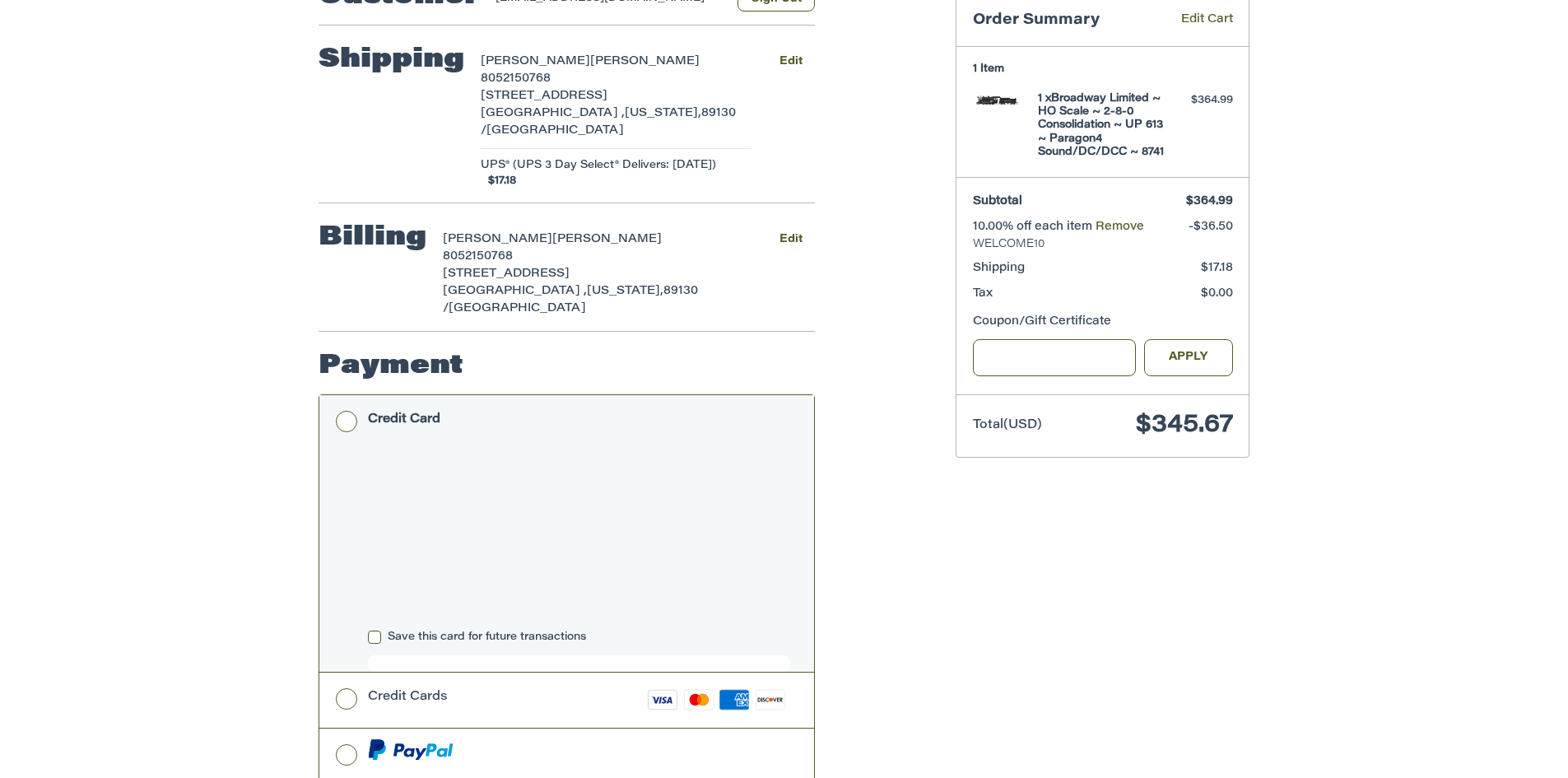
click at [936, 597] on div "Customer [EMAIL_ADDRESS][DOMAIN_NAME] Sign Out Shipping [PERSON_NAME] 805215076…" at bounding box center [624, 479] width 637 height 1034
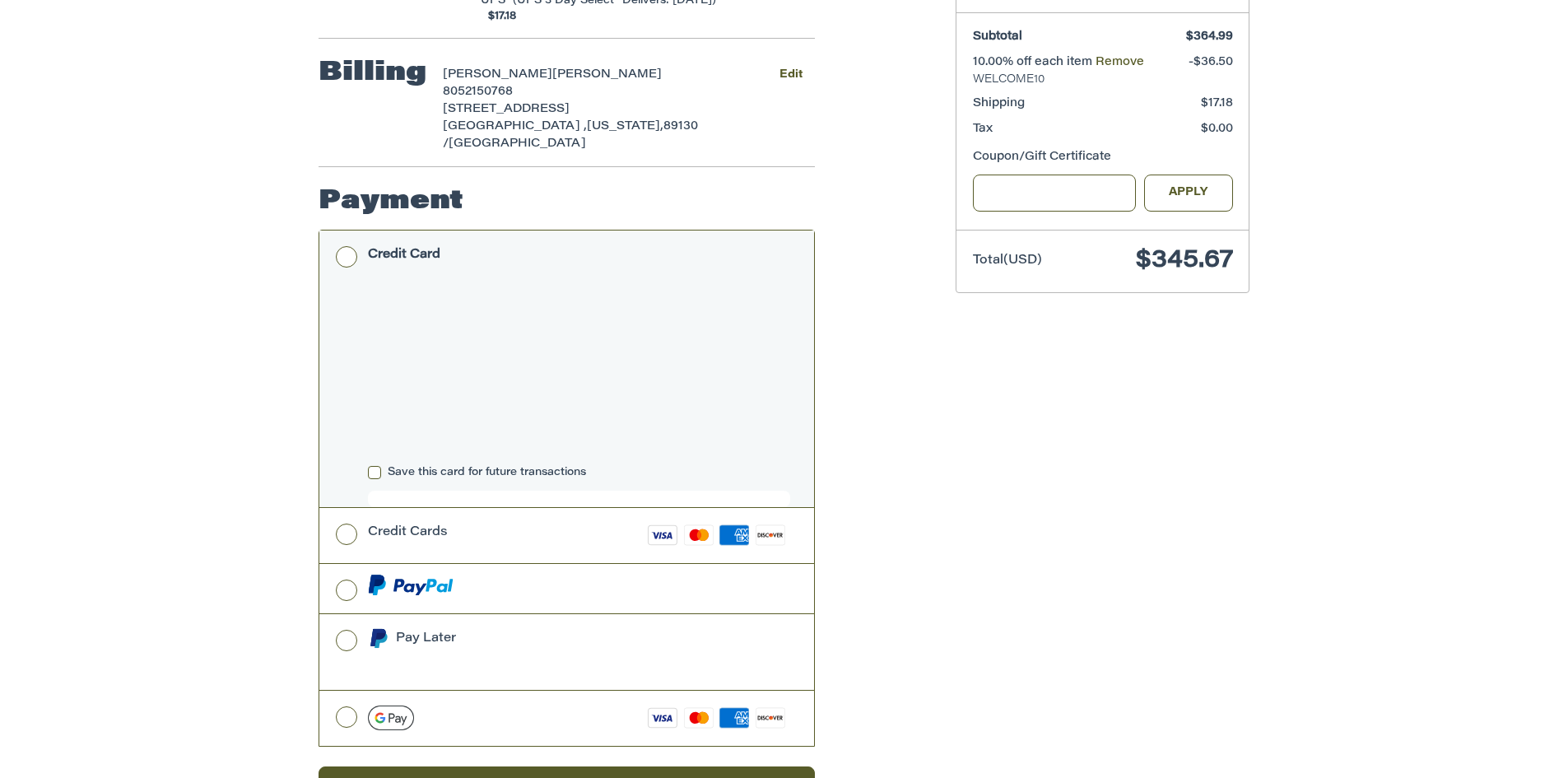
scroll to position [165, 0]
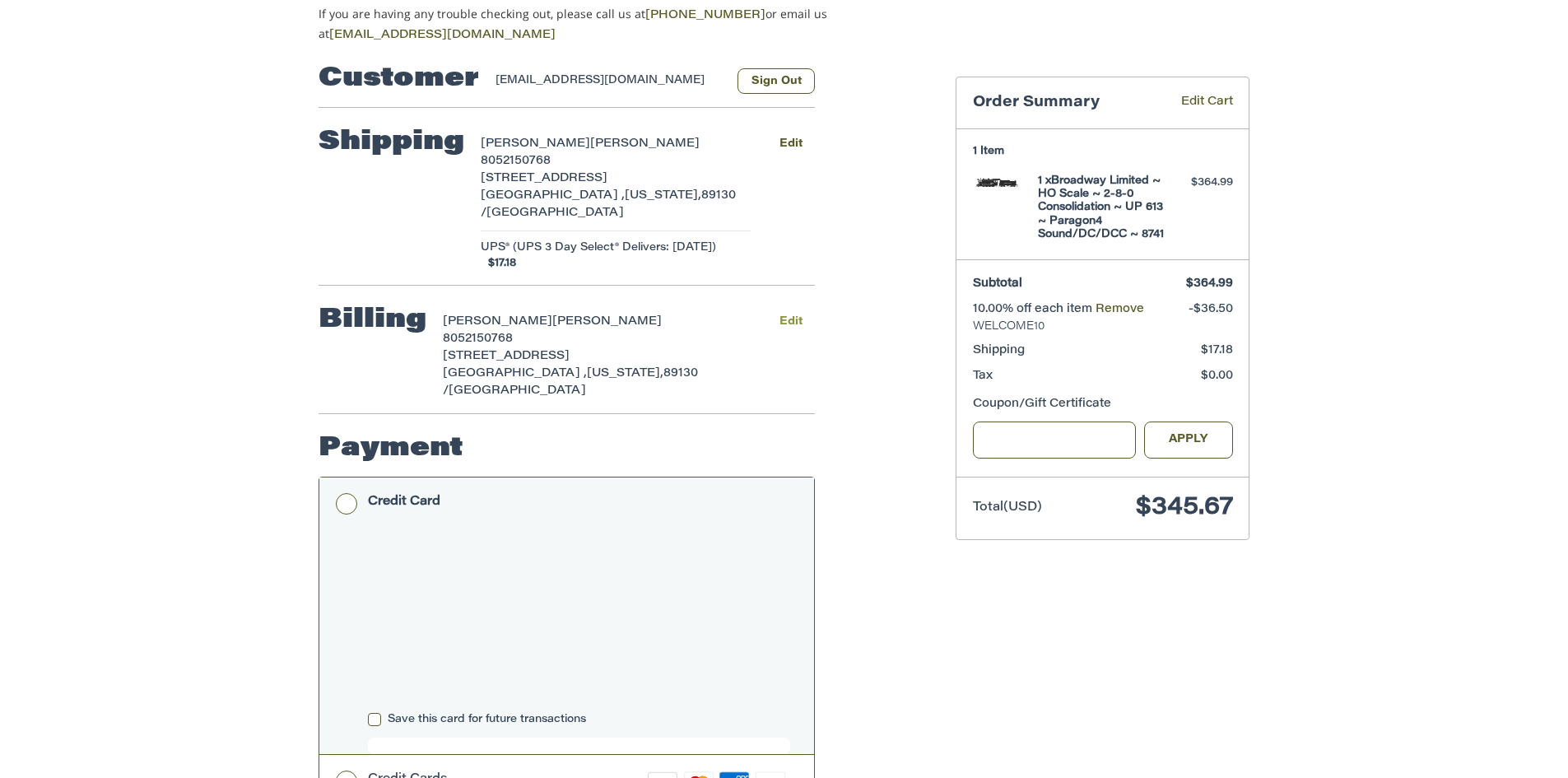
click at [801, 310] on button "Edit" at bounding box center [791, 321] width 49 height 24
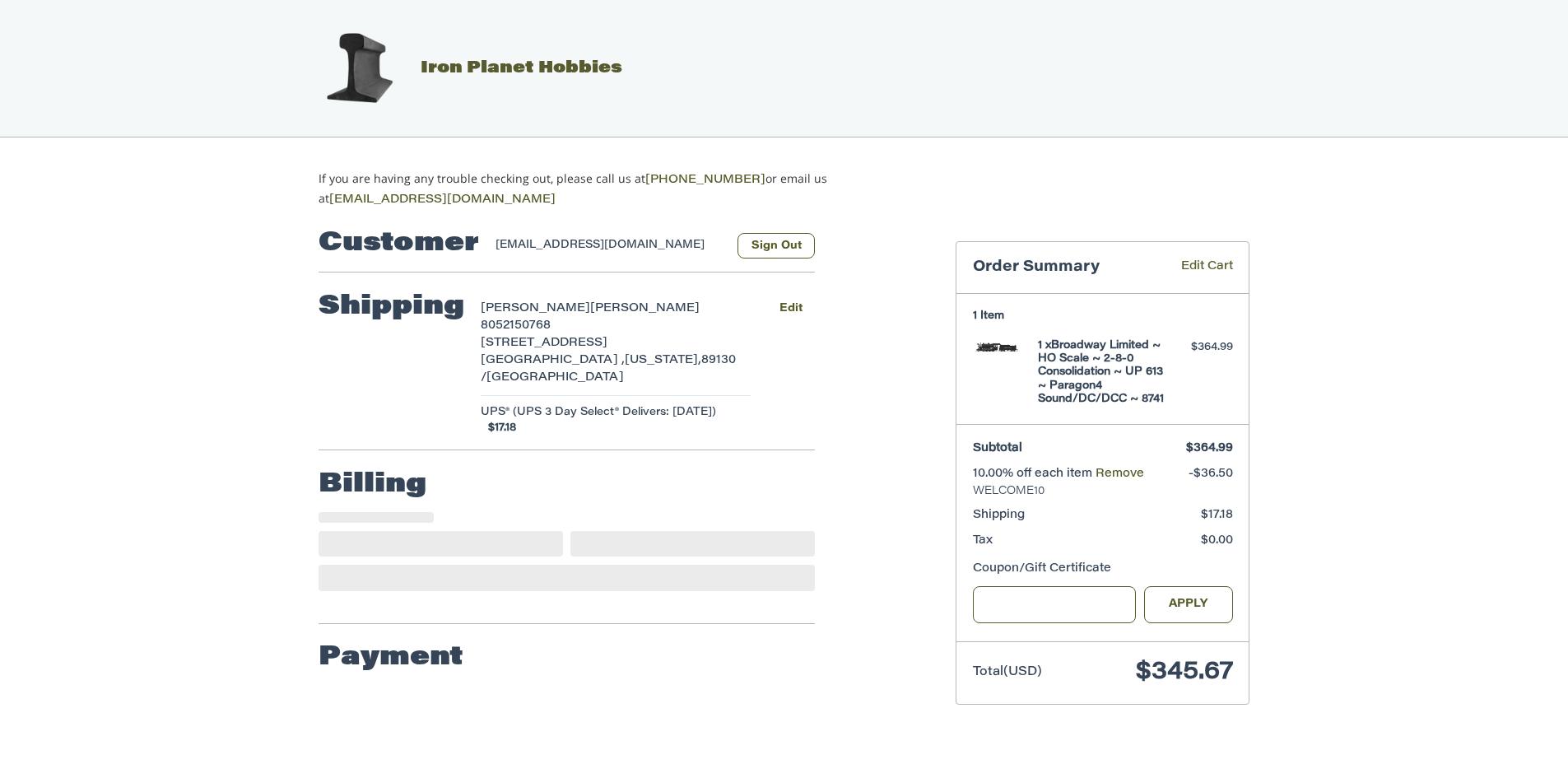
scroll to position [0, 0]
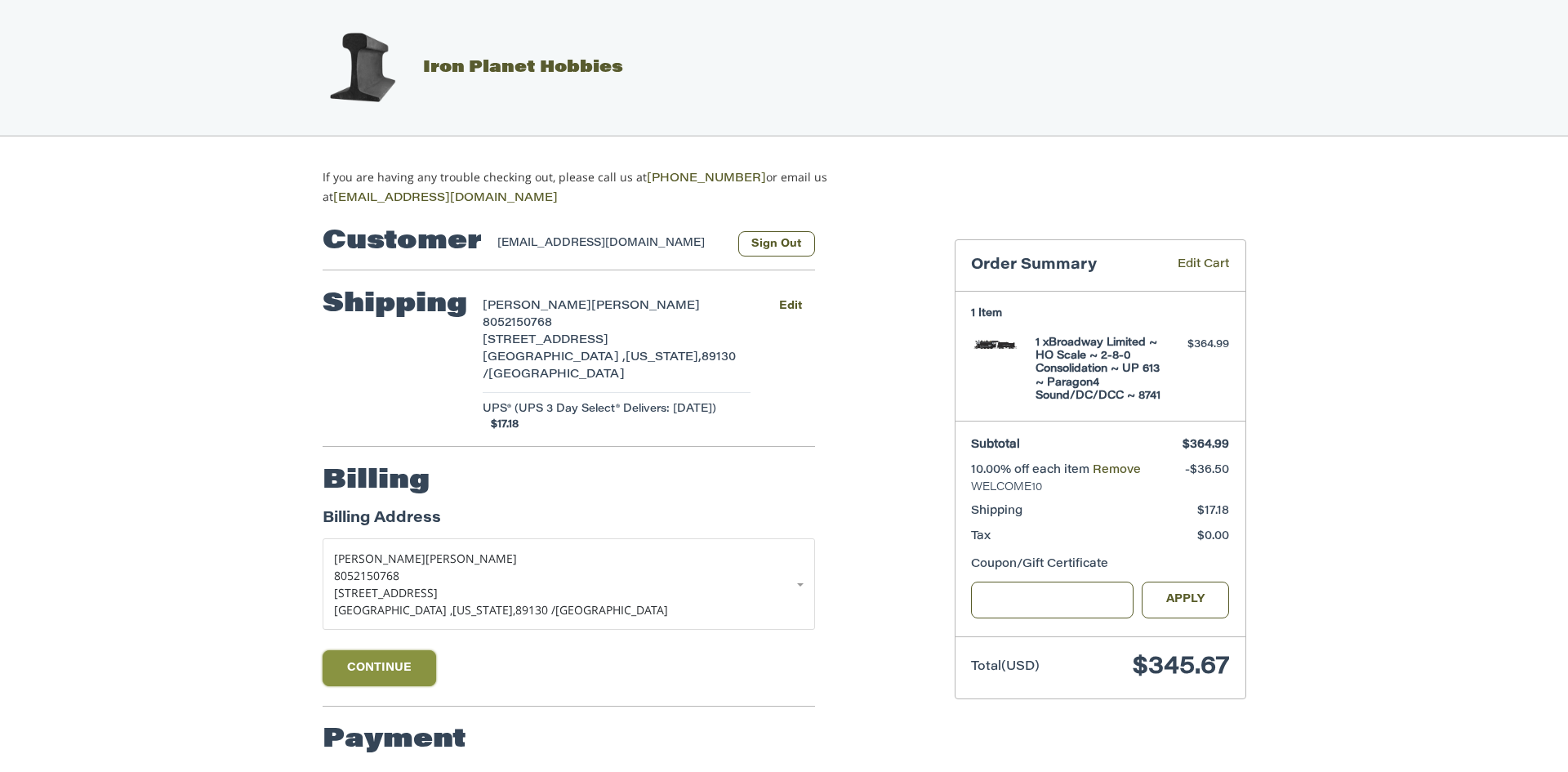
click at [360, 650] on button "Continue" at bounding box center [380, 668] width 114 height 36
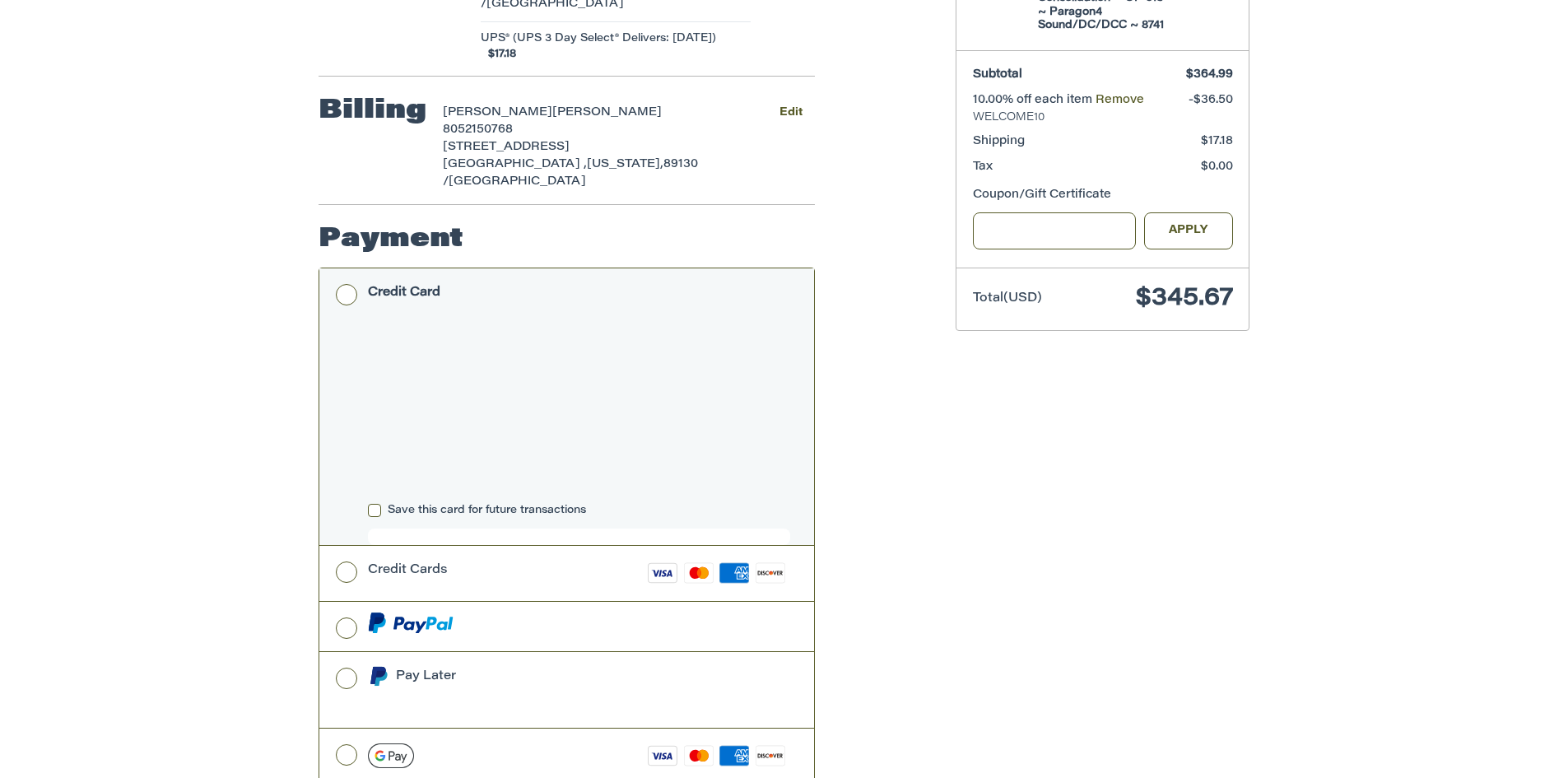
scroll to position [411, 0]
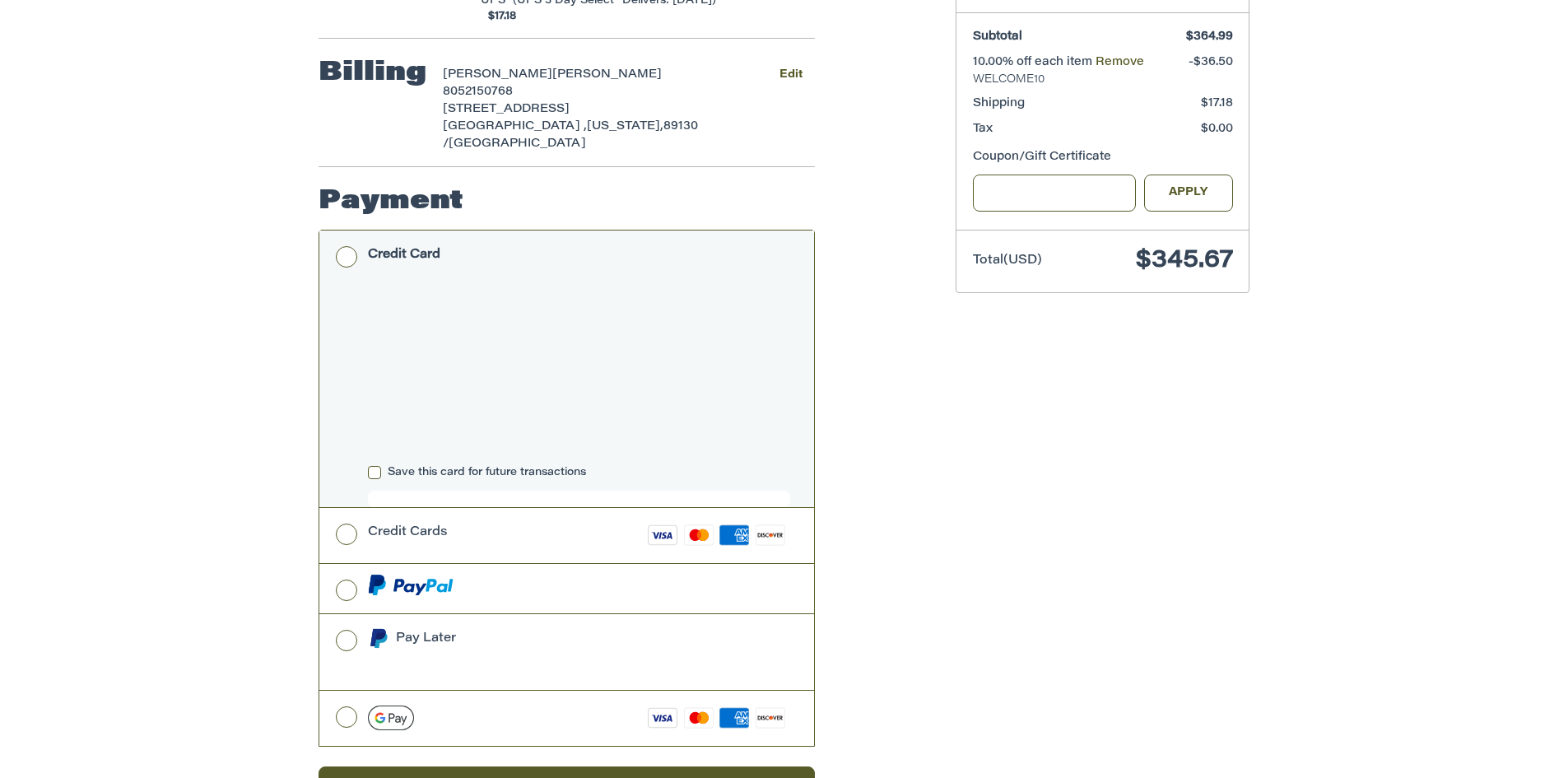
click at [923, 385] on div "Customer [EMAIL_ADDRESS][DOMAIN_NAME] Sign Out Shipping [PERSON_NAME] 805215076…" at bounding box center [624, 314] width 637 height 1034
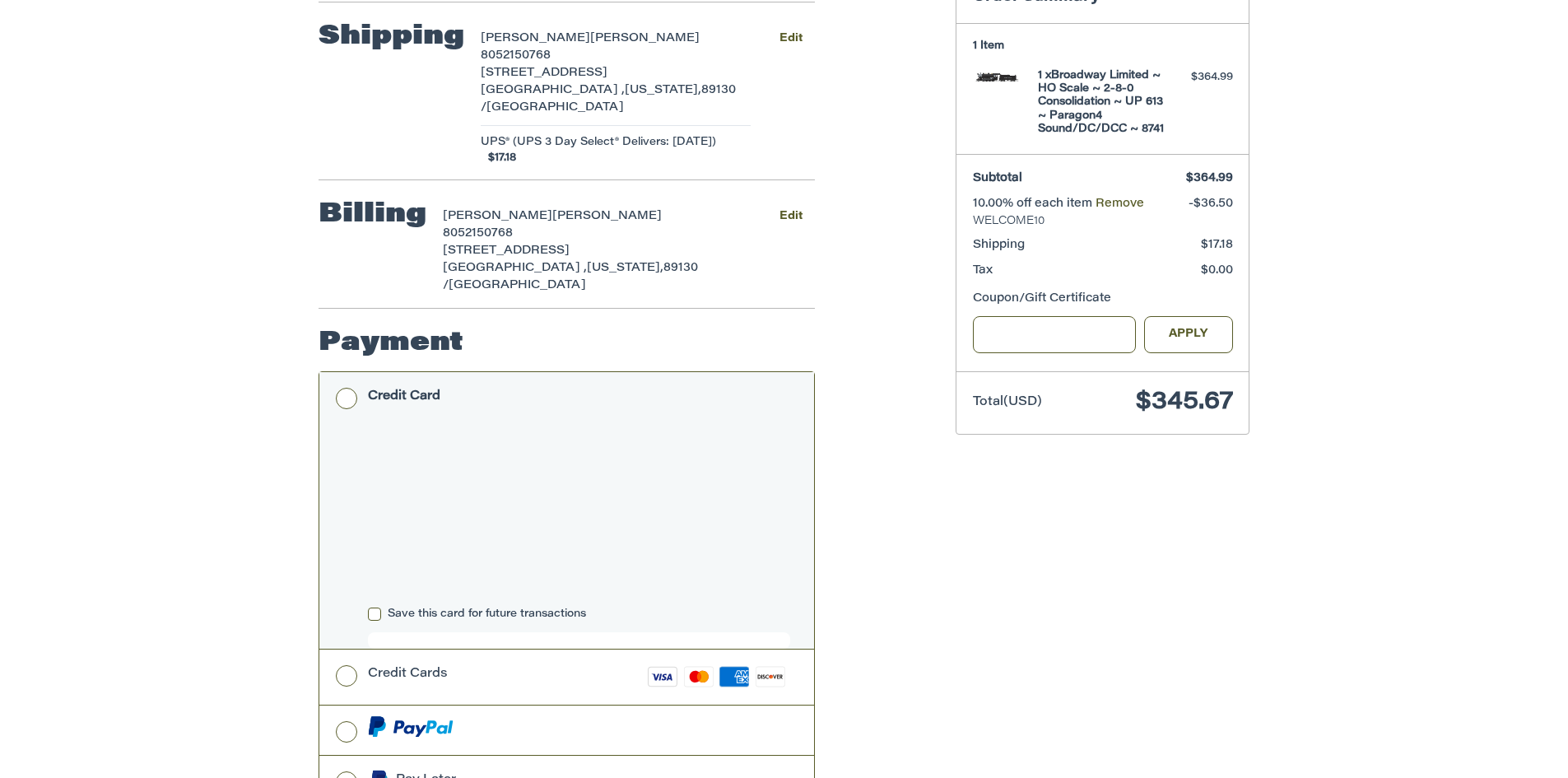
scroll to position [82, 0]
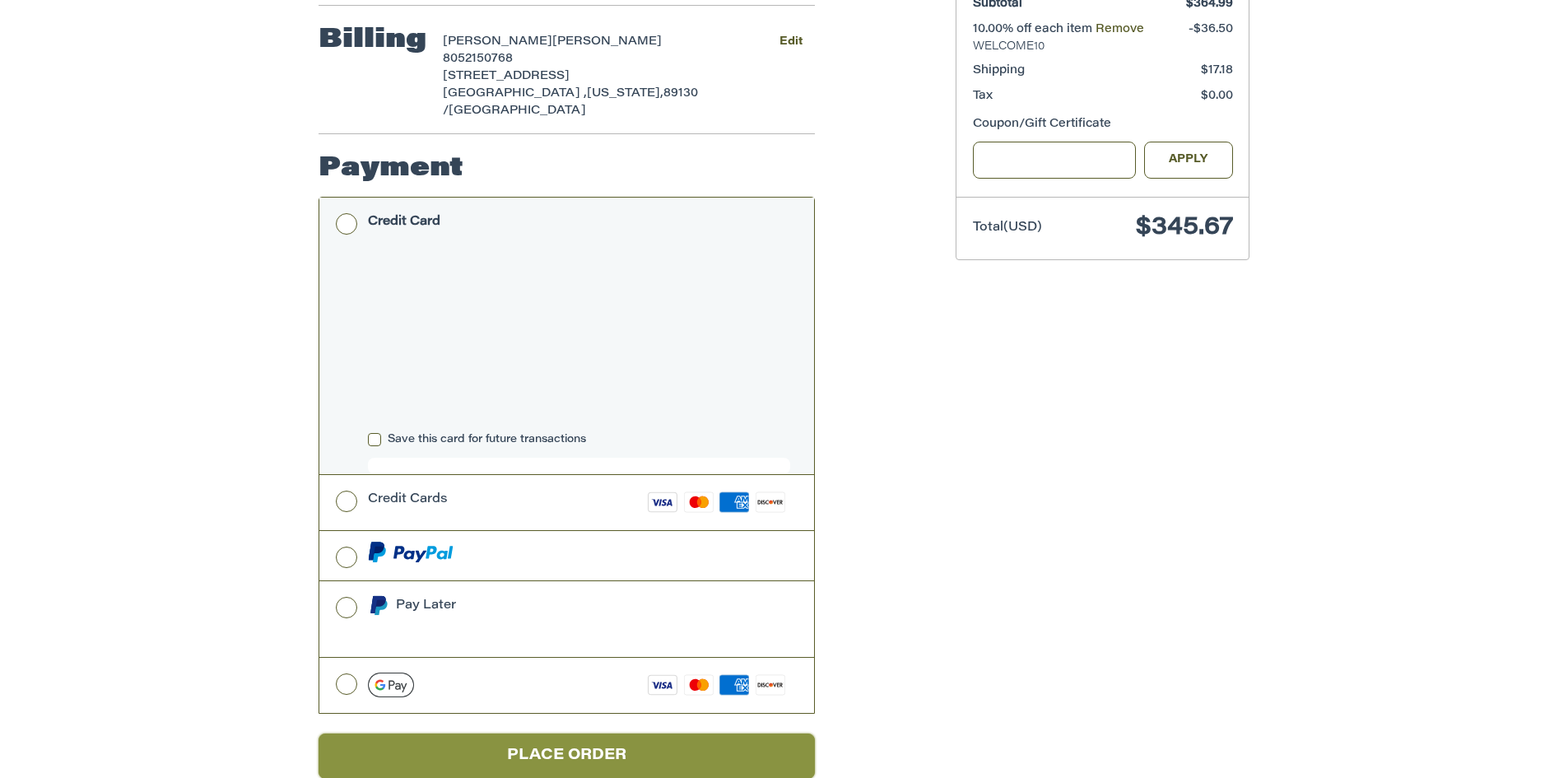
click at [602, 733] on button "Place Order" at bounding box center [567, 756] width 496 height 45
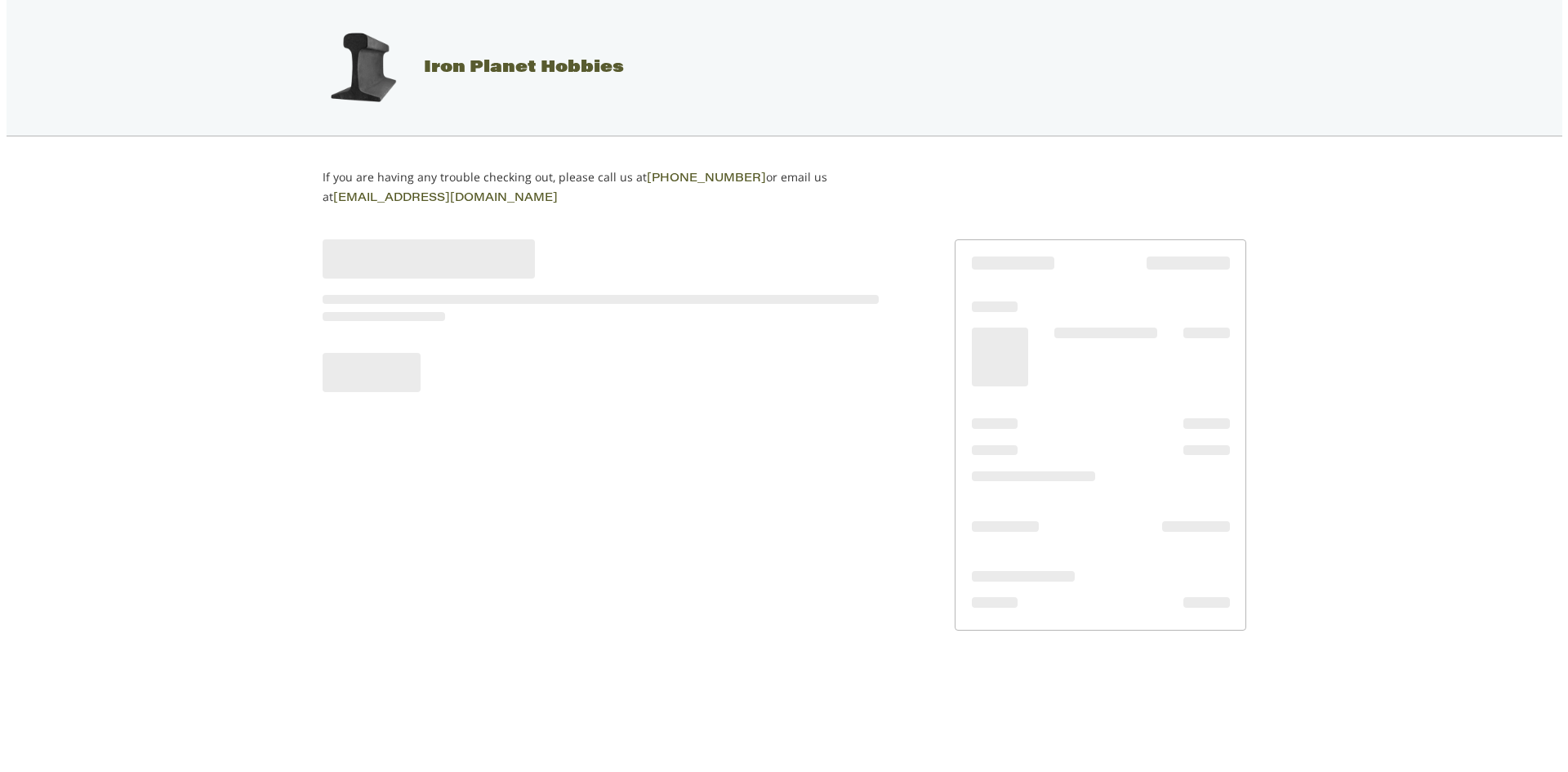
scroll to position [0, 0]
